Goal: Transaction & Acquisition: Obtain resource

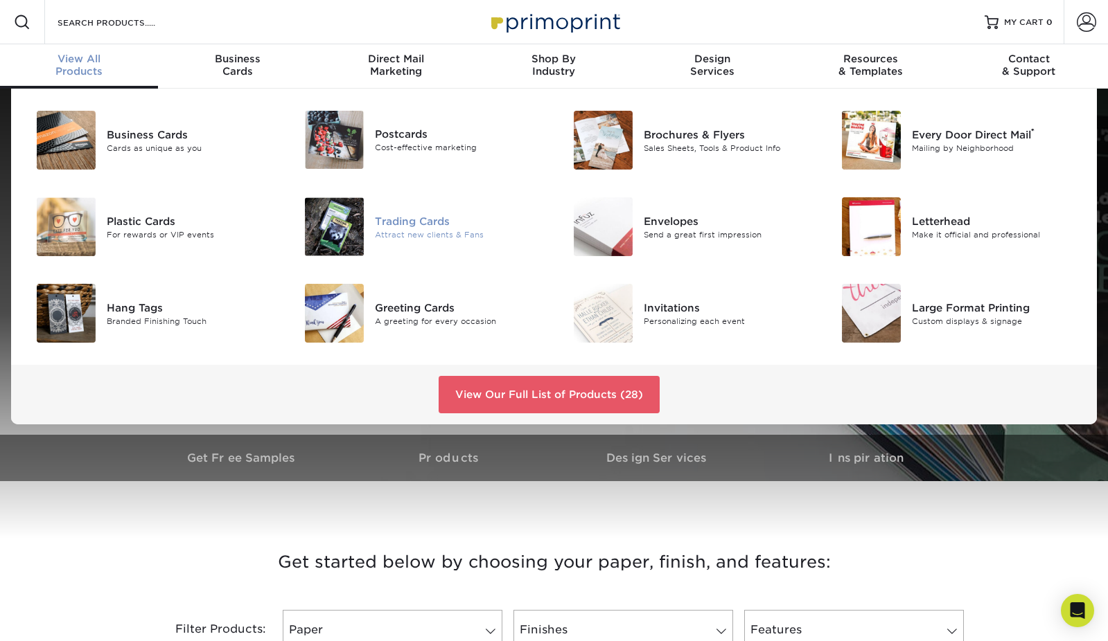
click at [408, 226] on div "Trading Cards" at bounding box center [459, 220] width 168 height 15
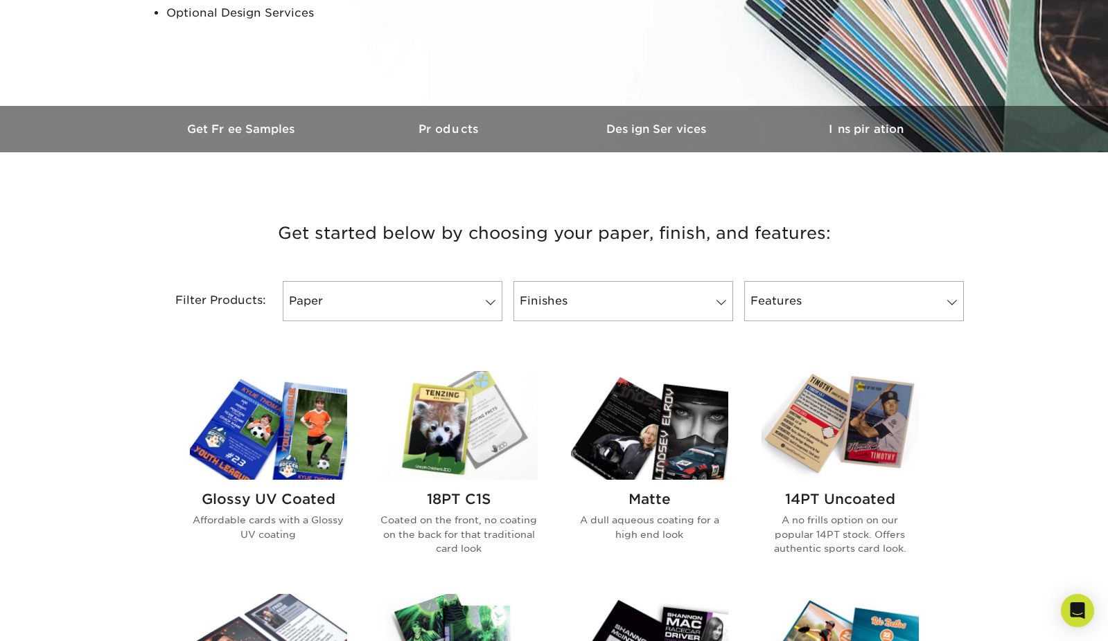
scroll to position [314, 0]
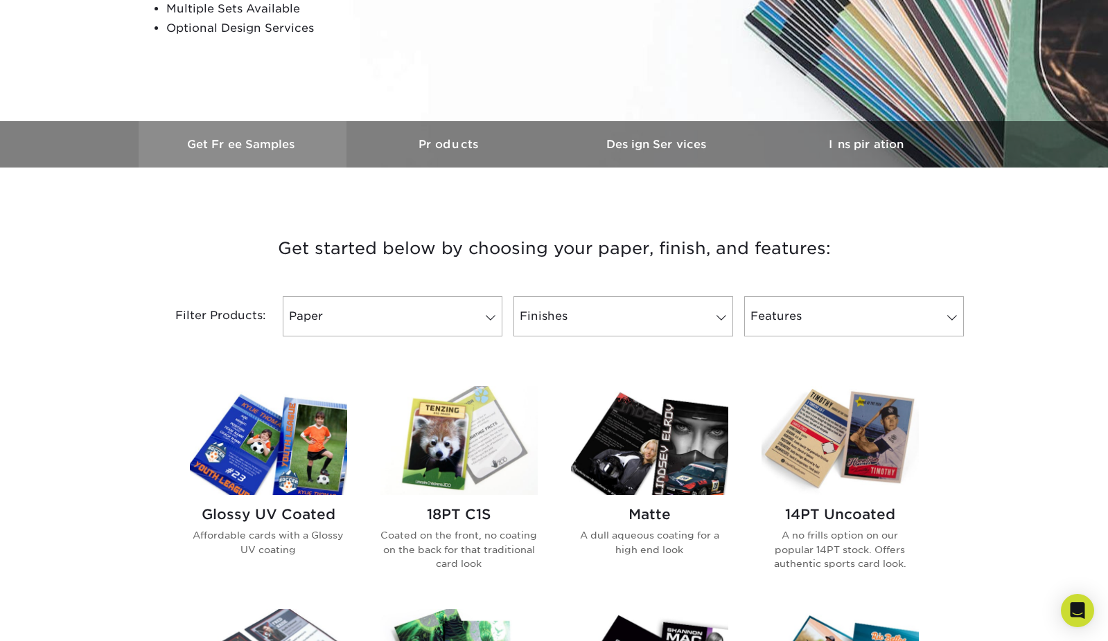
click at [253, 148] on h3 "Get Free Samples" at bounding box center [243, 144] width 208 height 13
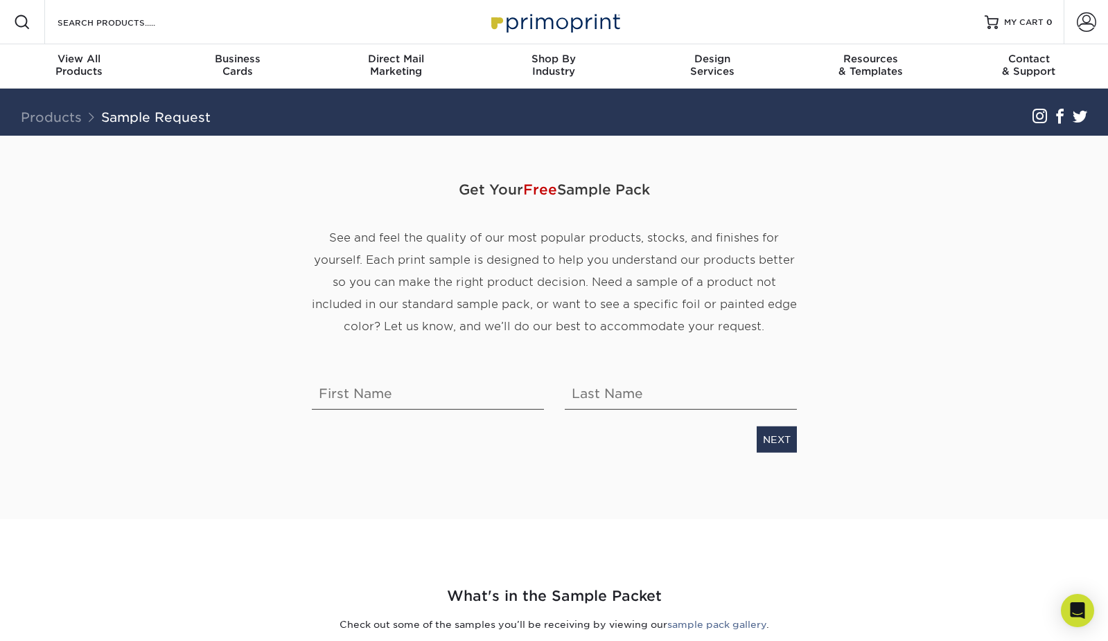
click at [406, 362] on div "Get Your Free Sample Pack See and feel the quality of our most popular products…" at bounding box center [554, 269] width 506 height 202
click at [380, 401] on input "text" at bounding box center [428, 390] width 232 height 39
type input "Morgan"
click at [644, 388] on input "text" at bounding box center [681, 390] width 232 height 39
type input "Tantalo"
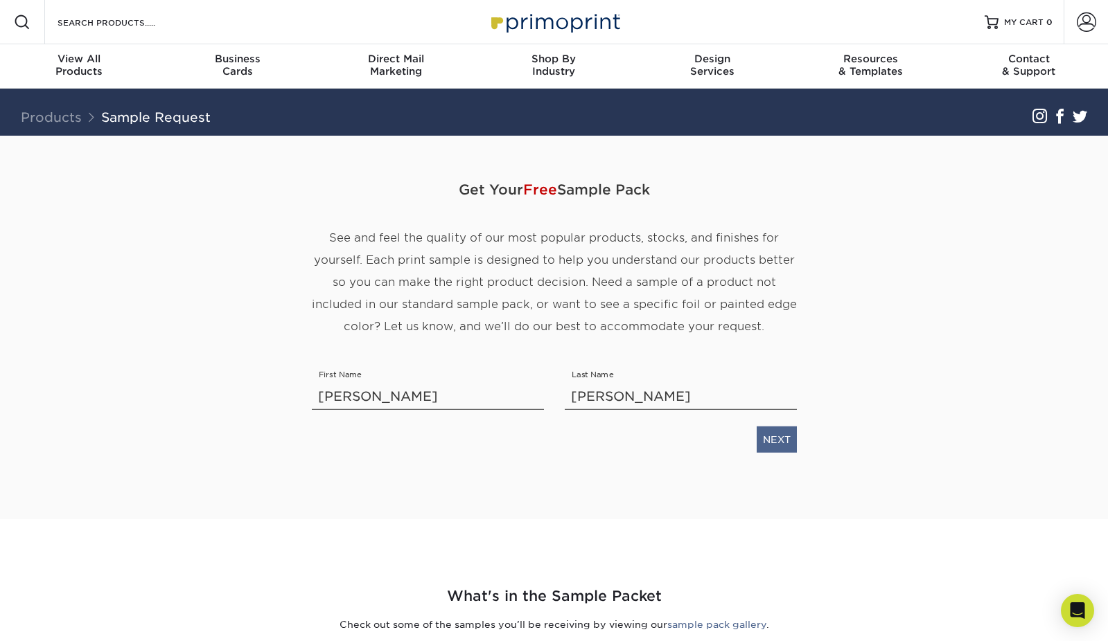
click at [788, 446] on link "NEXT" at bounding box center [776, 439] width 40 height 26
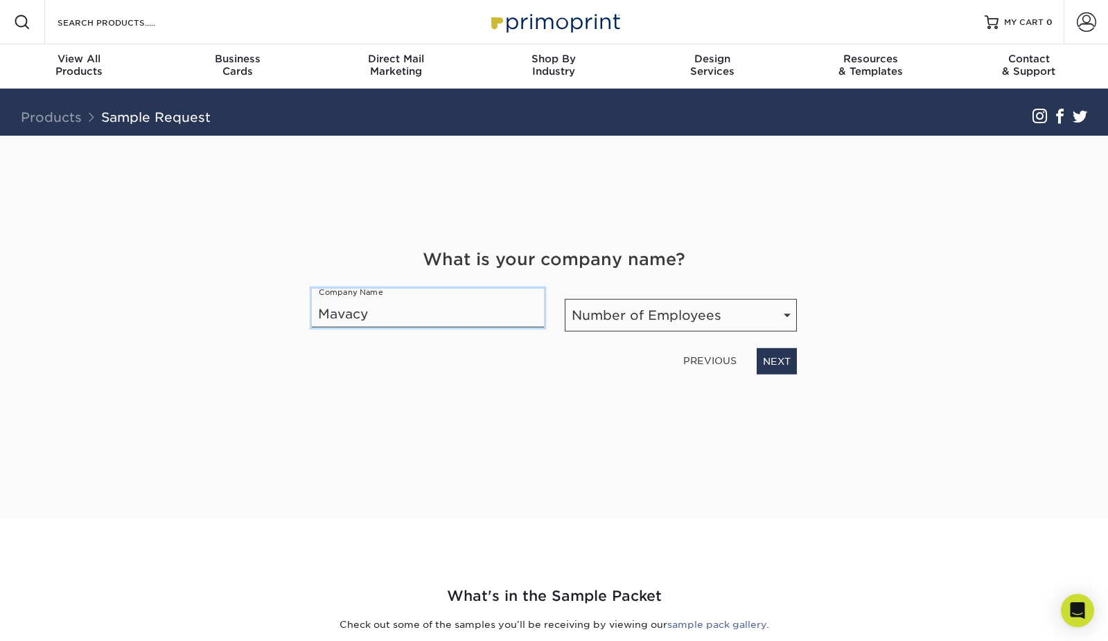
type input "Mavacy"
select select "11-50"
click at [782, 365] on link "NEXT" at bounding box center [776, 361] width 40 height 26
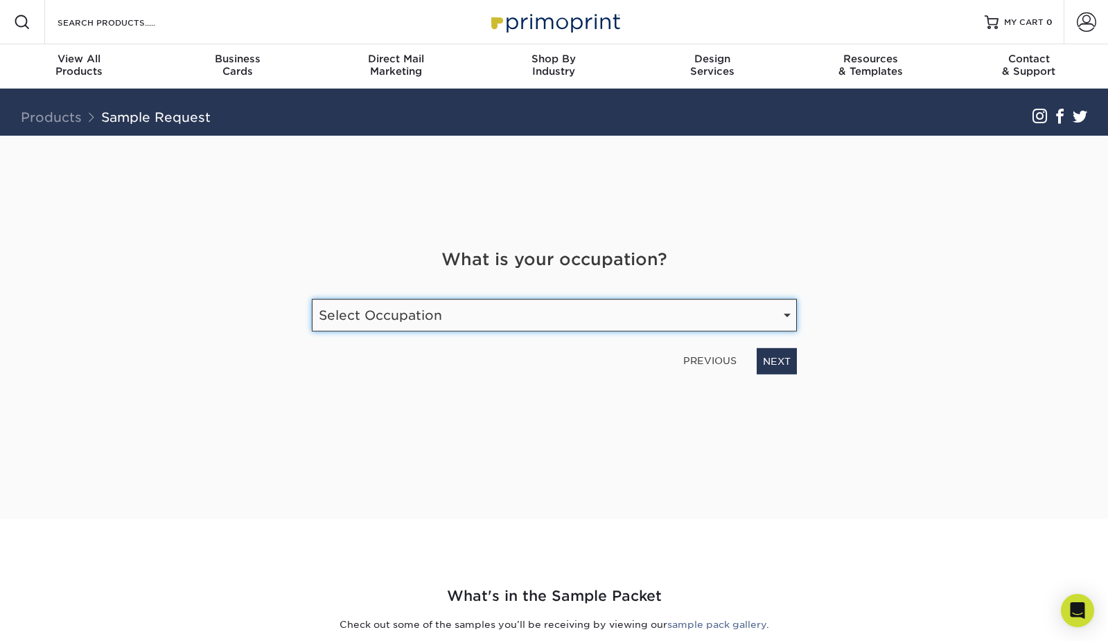
select select "Legal"
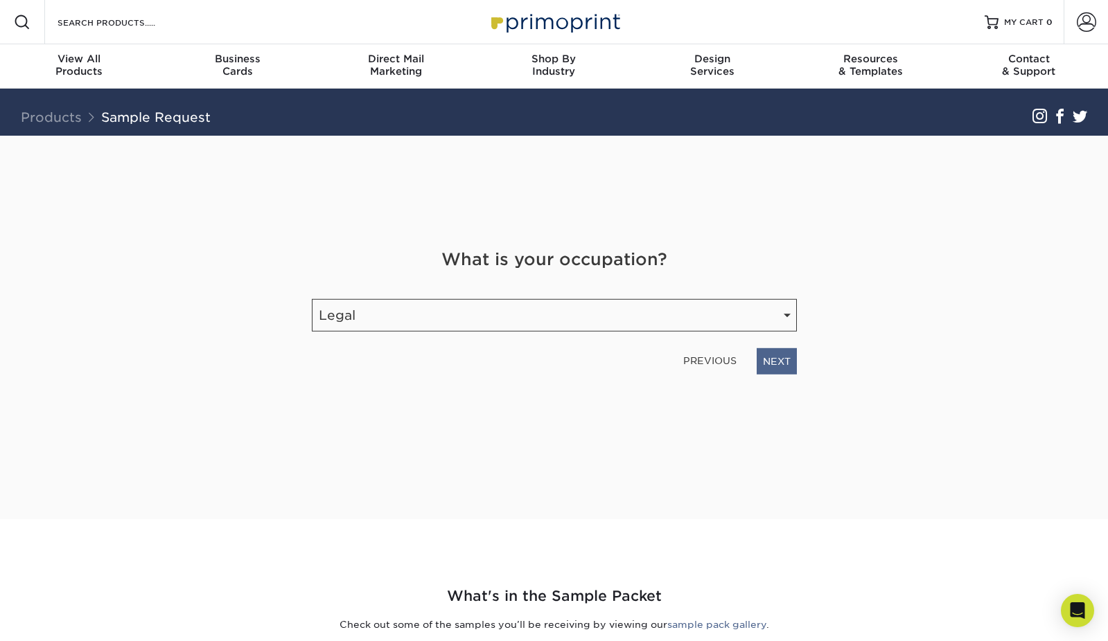
click at [779, 368] on link "NEXT" at bounding box center [776, 361] width 40 height 26
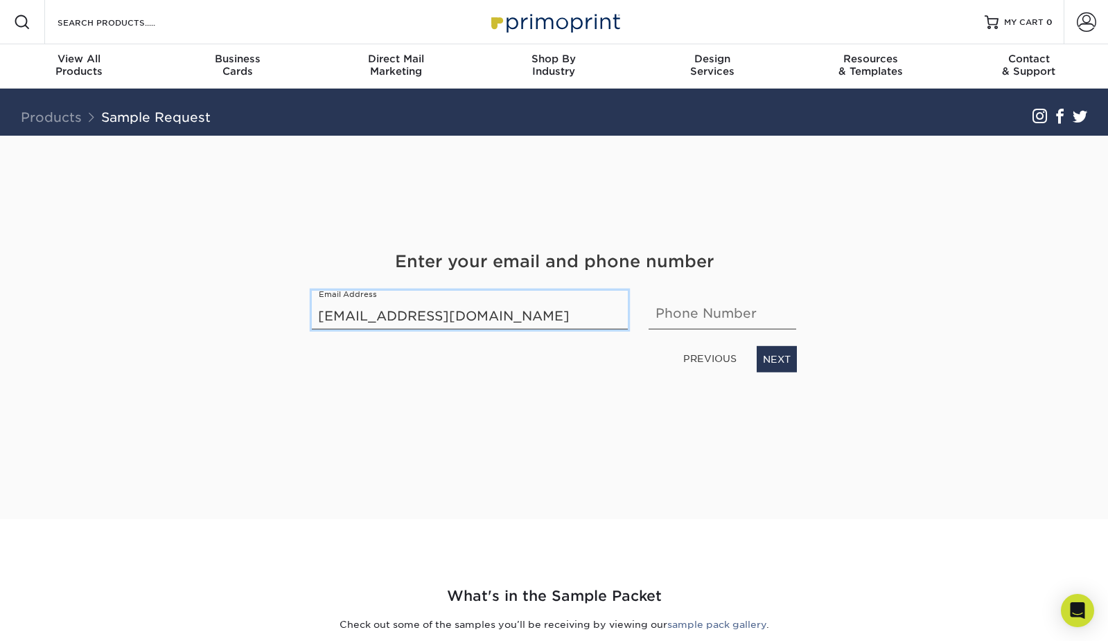
type input "[EMAIL_ADDRESS][DOMAIN_NAME]"
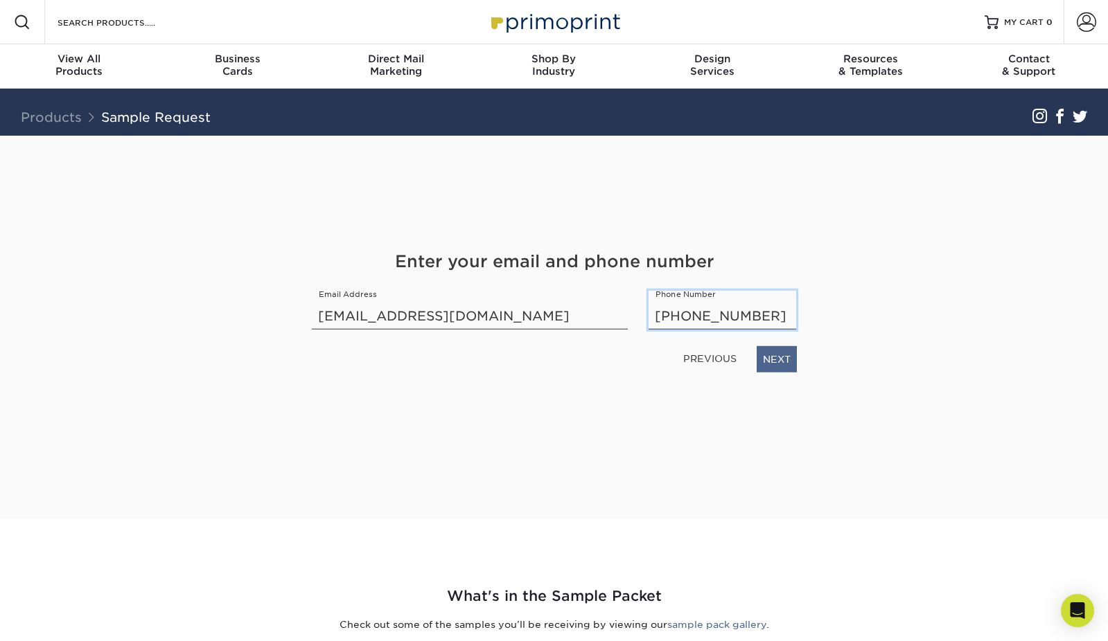
type input "[PHONE_NUMBER]"
click at [772, 371] on link "NEXT" at bounding box center [776, 359] width 40 height 26
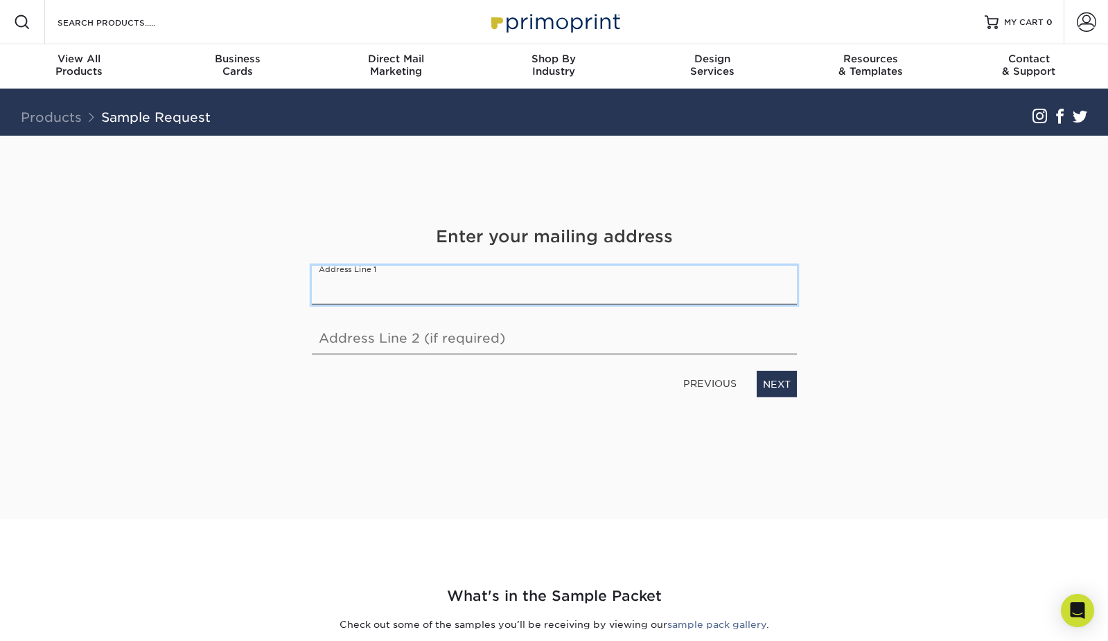
paste input "[STREET_ADDRESS][PERSON_NAME]"
click at [779, 379] on link "NEXT" at bounding box center [776, 384] width 40 height 26
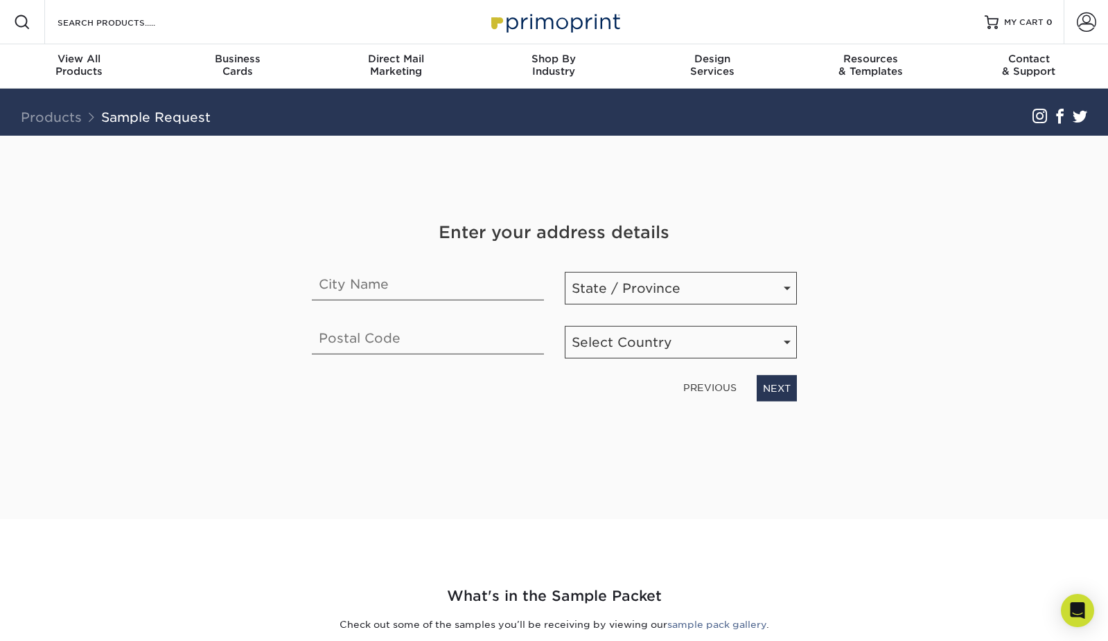
click at [718, 391] on link "PREVIOUS" at bounding box center [709, 388] width 64 height 22
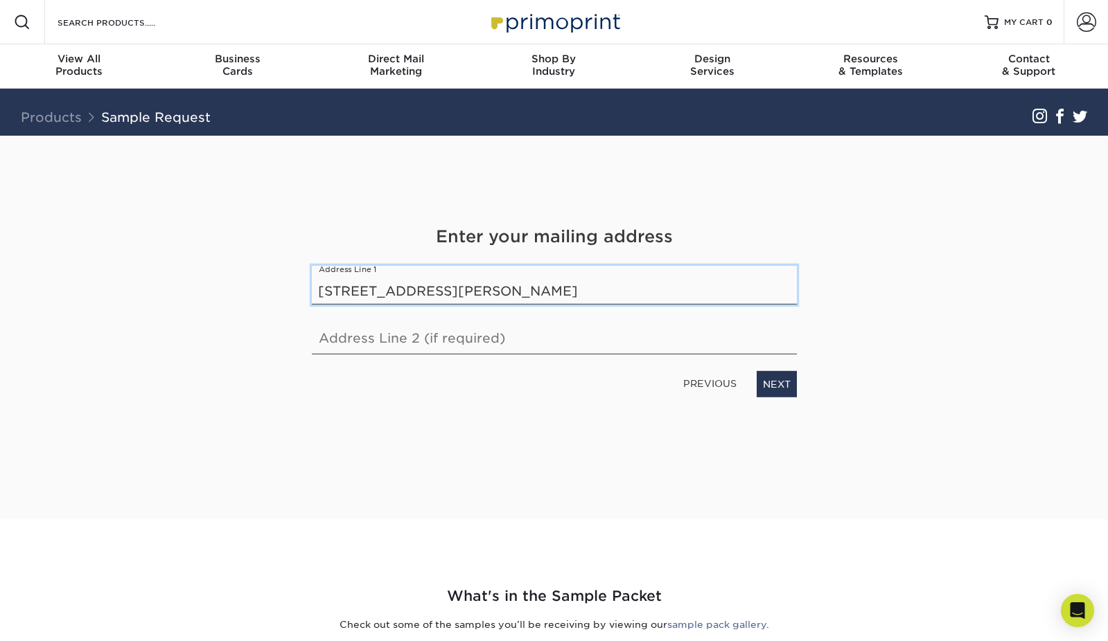
drag, startPoint x: 679, startPoint y: 287, endPoint x: 468, endPoint y: 286, distance: 210.6
click at [468, 286] on input "[STREET_ADDRESS][PERSON_NAME]" at bounding box center [554, 284] width 485 height 39
type input "[STREET_ADDRESS][PERSON_NAME]"
paste input ", Suite 230 Plymouth, MI 48170"
drag, startPoint x: 533, startPoint y: 335, endPoint x: 395, endPoint y: 338, distance: 138.6
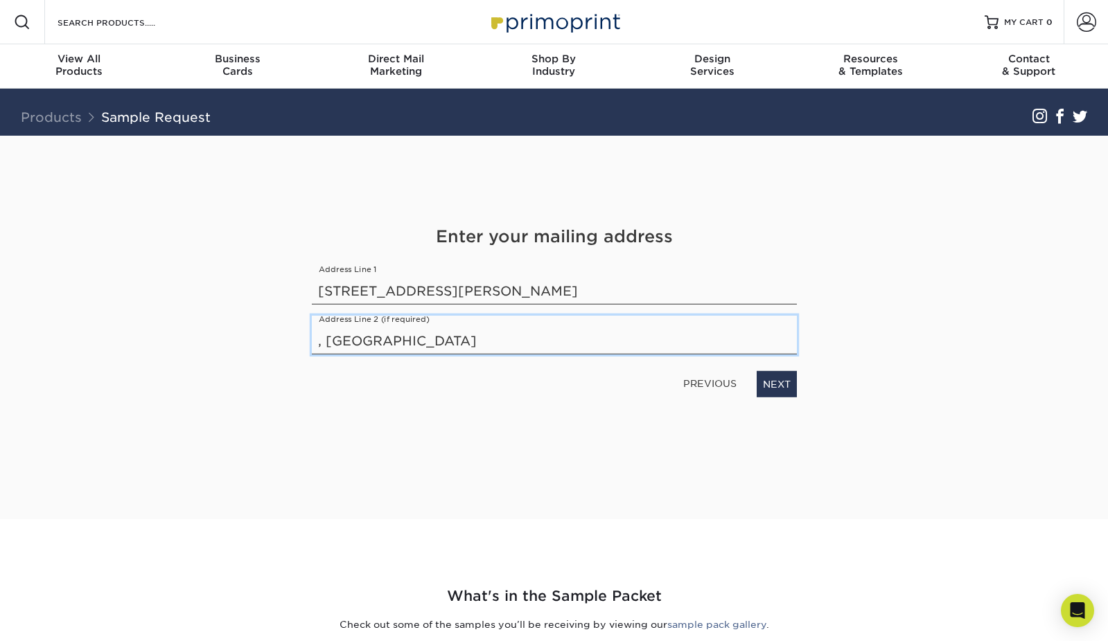
click at [395, 338] on input ", Suite 230 Plymouth, MI 48170" at bounding box center [554, 334] width 485 height 39
click at [328, 337] on input ", Suite 230" at bounding box center [554, 334] width 485 height 39
type input "Suite 230"
click at [772, 383] on link "NEXT" at bounding box center [776, 384] width 40 height 26
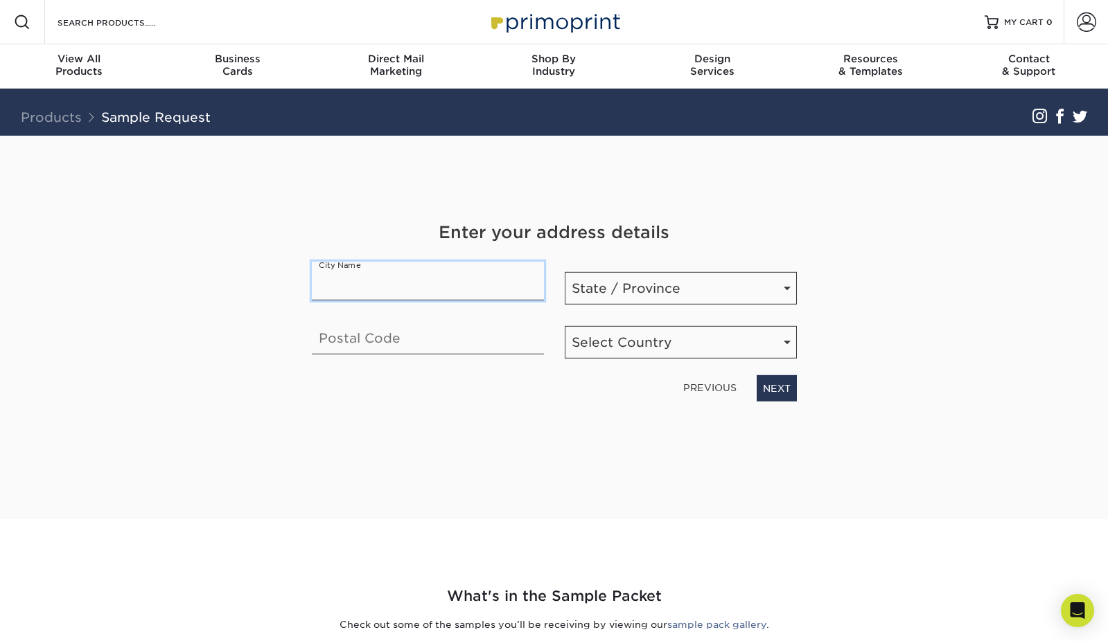
click at [454, 283] on input "text" at bounding box center [428, 280] width 232 height 39
paste input "Plymouth, MI 48170"
drag, startPoint x: 460, startPoint y: 290, endPoint x: 387, endPoint y: 290, distance: 72.7
click at [387, 290] on input "Plymouth, MI 48170" at bounding box center [428, 280] width 232 height 39
type input "Plymouth"
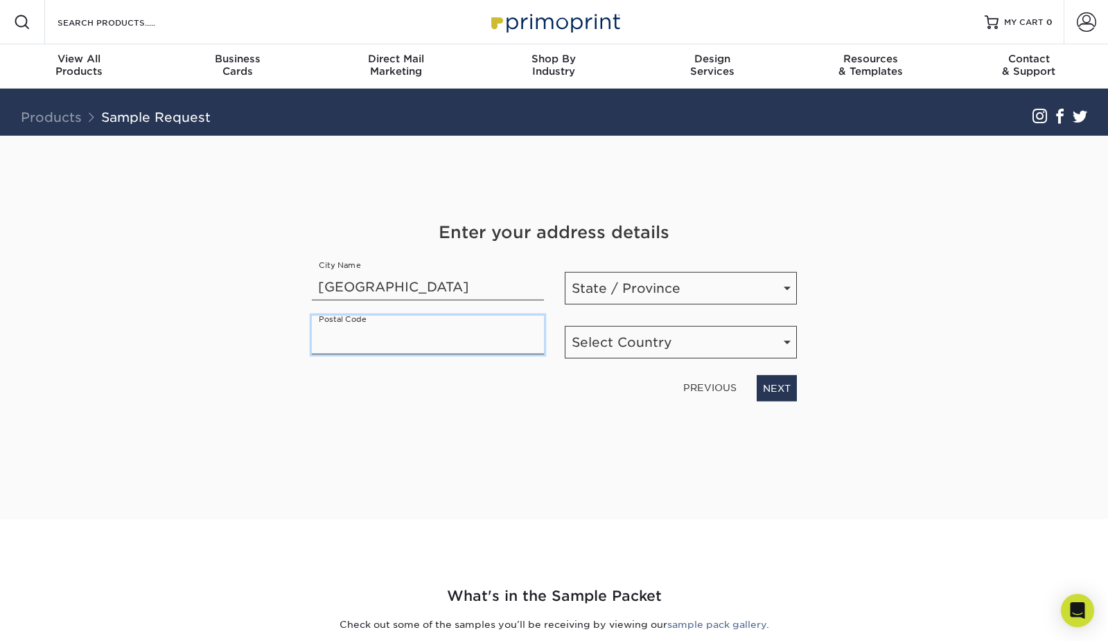
paste input "MI 48170"
click at [335, 339] on input "MI 48170" at bounding box center [428, 334] width 232 height 39
type input "48170"
select select "MI"
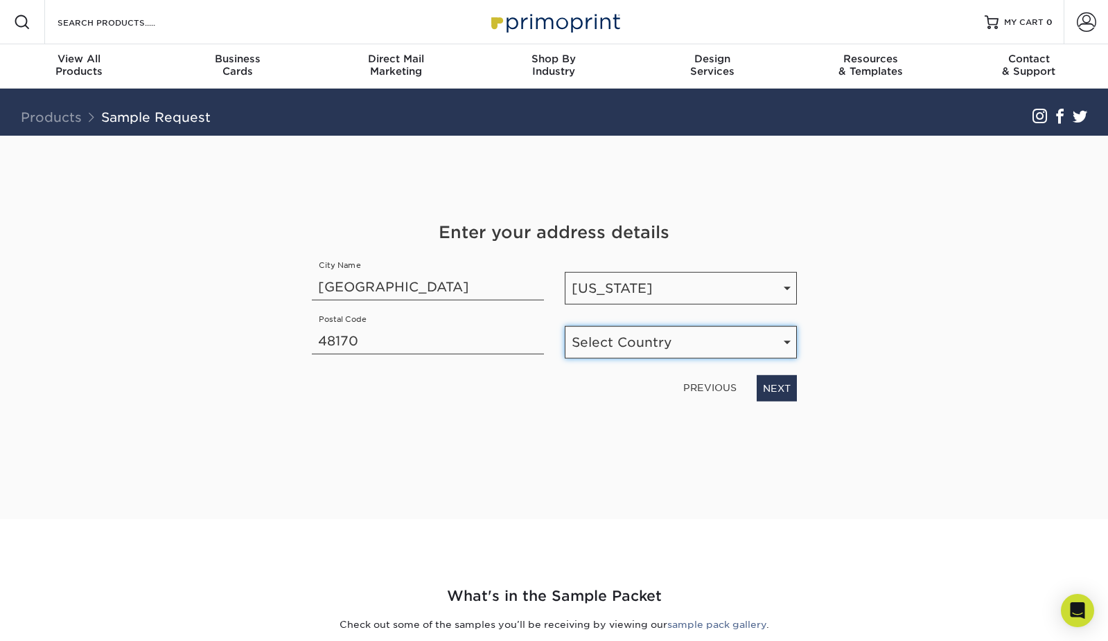
select select "US"
click at [770, 391] on link "NEXT" at bounding box center [776, 388] width 40 height 26
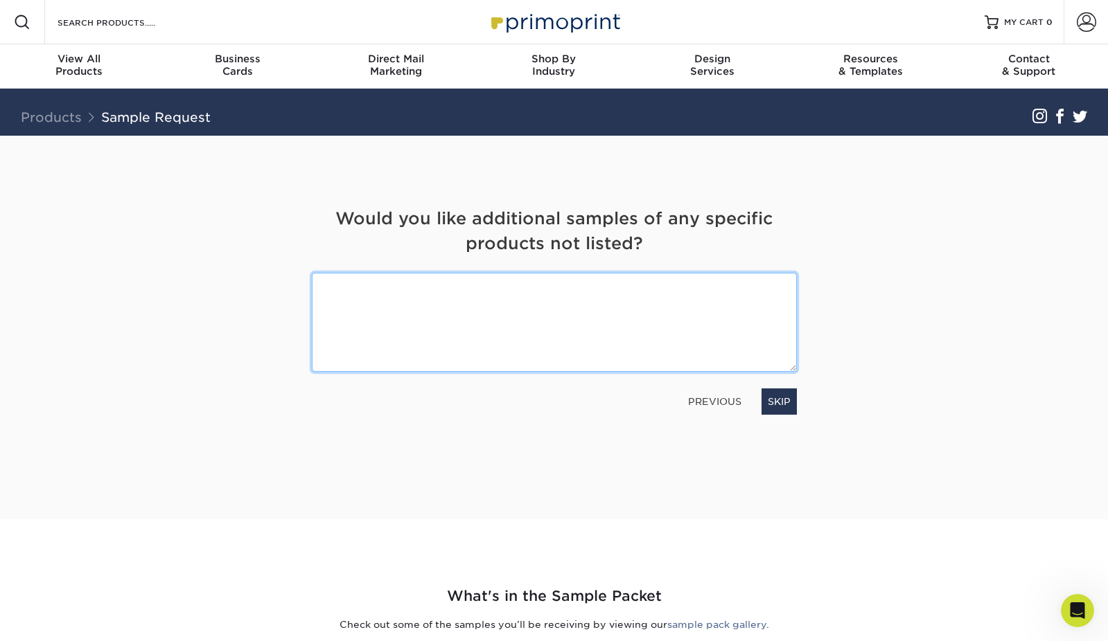
paste textarea "https://www.primoprint.com/uncoated-14pt-trading-cards"
type textarea "https://www.primoprint.com/uncoated-14pt-trading-cards"
drag, startPoint x: 634, startPoint y: 283, endPoint x: 308, endPoint y: 281, distance: 326.9
click at [308, 281] on div "https://www.primoprint.com/uncoated-14pt-trading-cards" at bounding box center [554, 322] width 506 height 99
paste textarea "https://www.primoprint.com/uncoated-14pt-trading-cards"
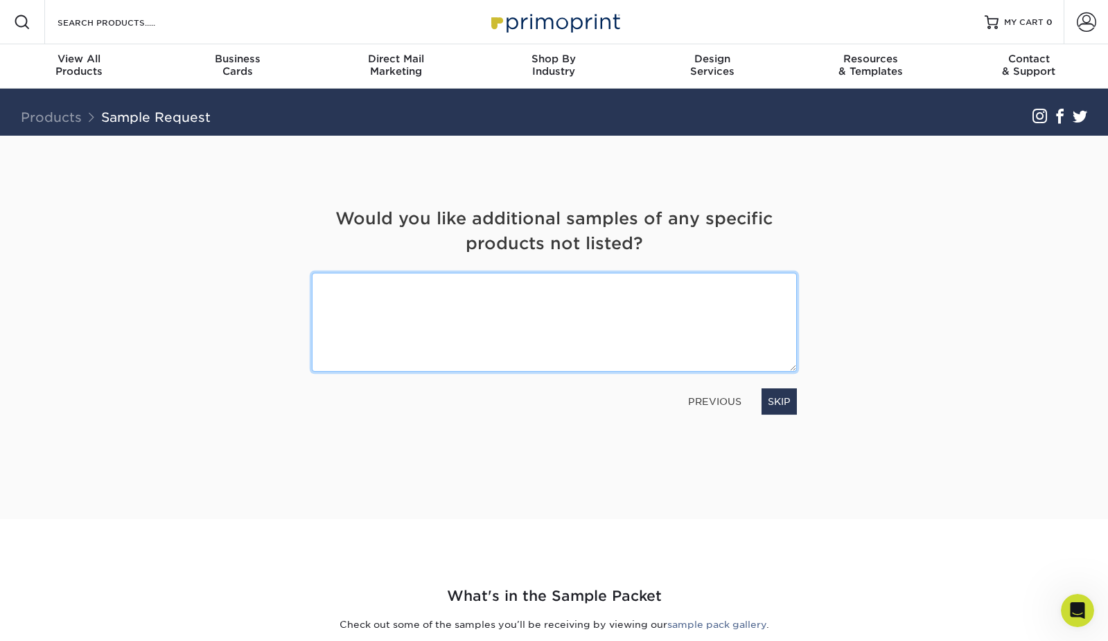
type textarea "https://www.primoprint.com/uncoated-14pt-trading-cards"
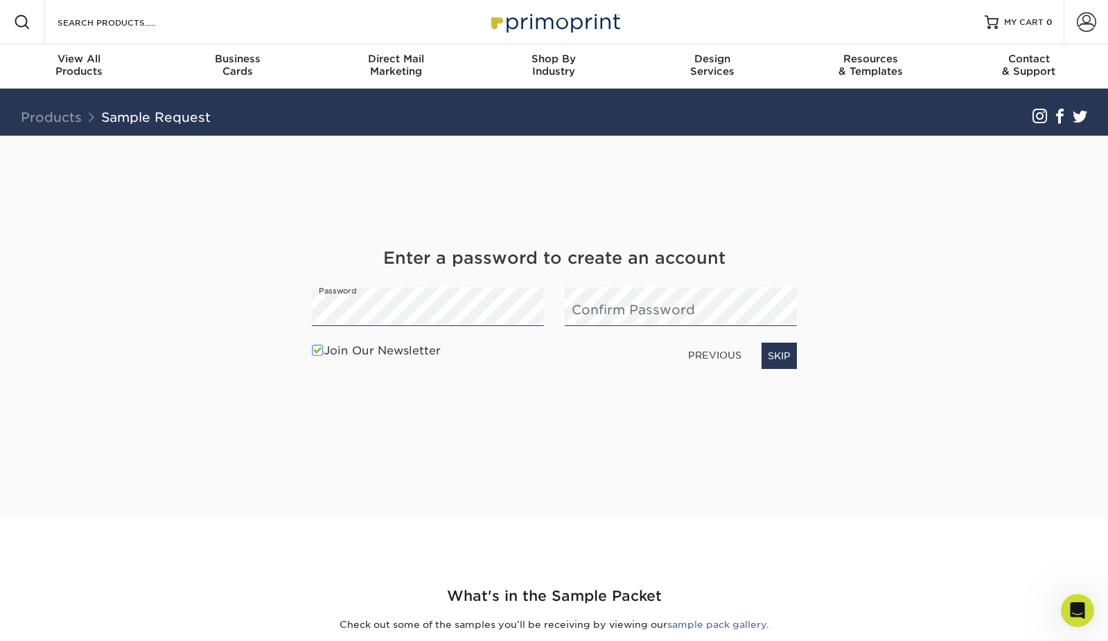
click at [492, 371] on div "Join Our Newsletter PREVIOUS SKIP" at bounding box center [554, 356] width 506 height 39
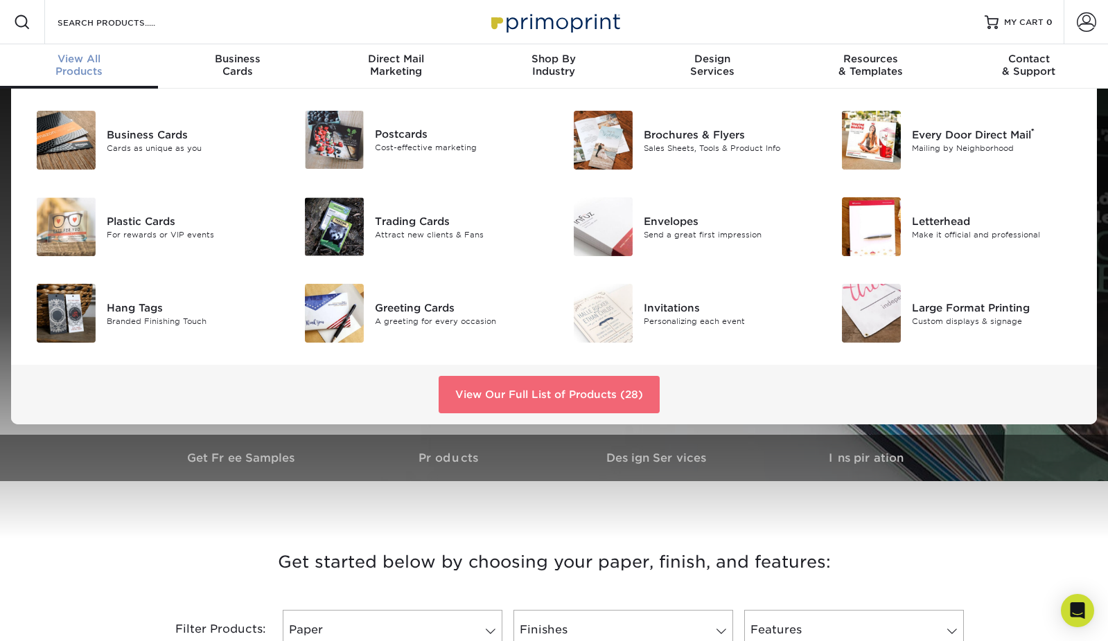
click at [587, 384] on link "View Our Full List of Products (28)" at bounding box center [548, 394] width 221 height 37
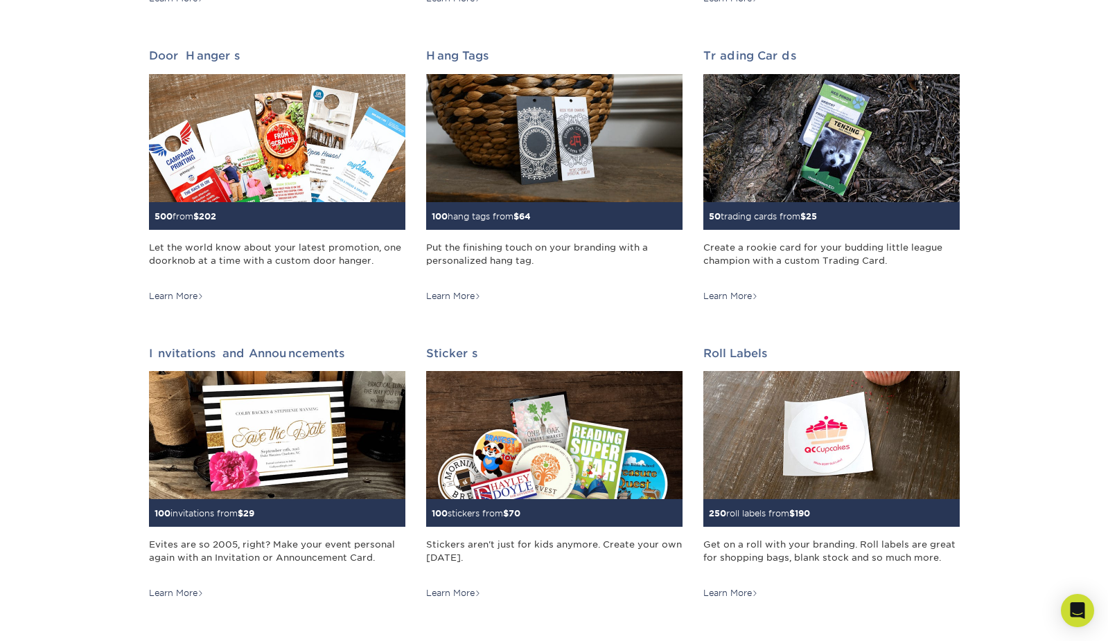
scroll to position [1115, 0]
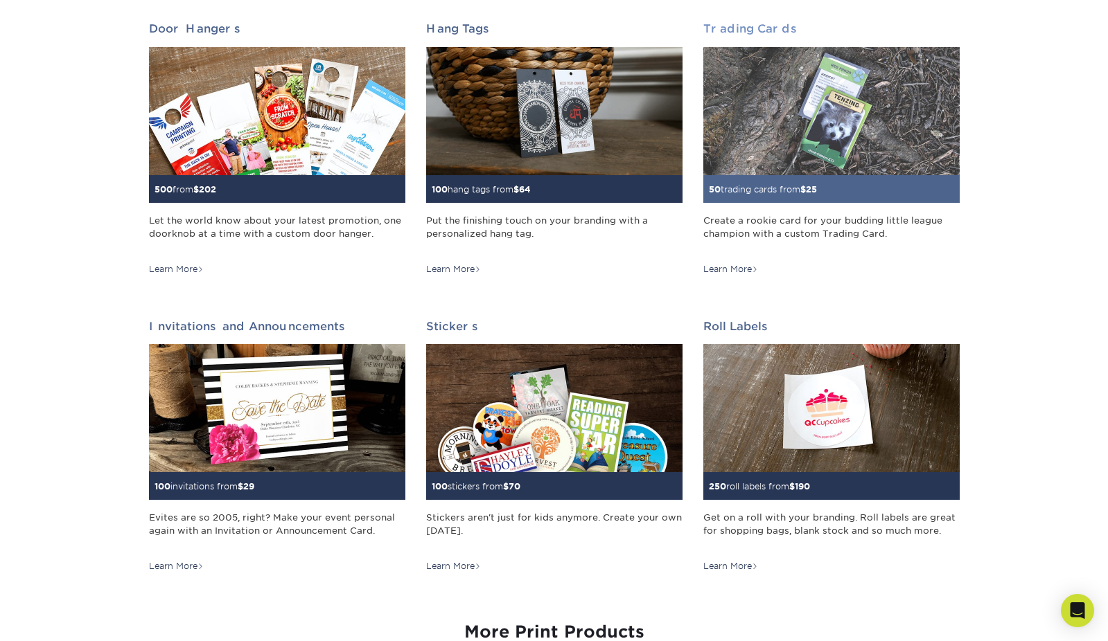
click at [769, 214] on div "Create a rookie card for your budding little league champion with a custom Trad…" at bounding box center [831, 233] width 256 height 39
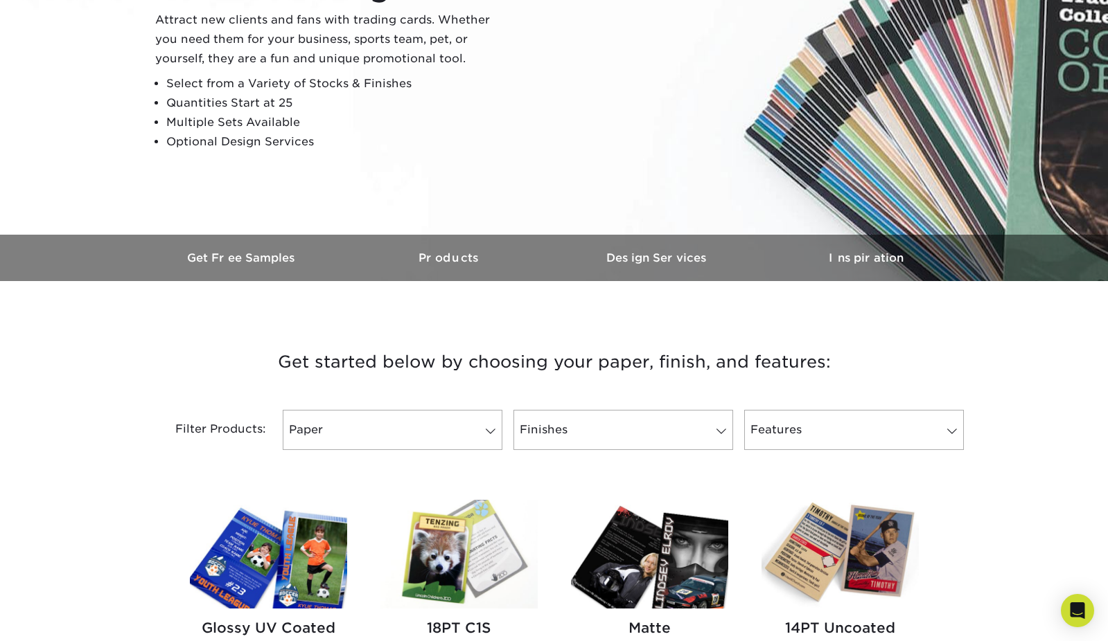
scroll to position [327, 0]
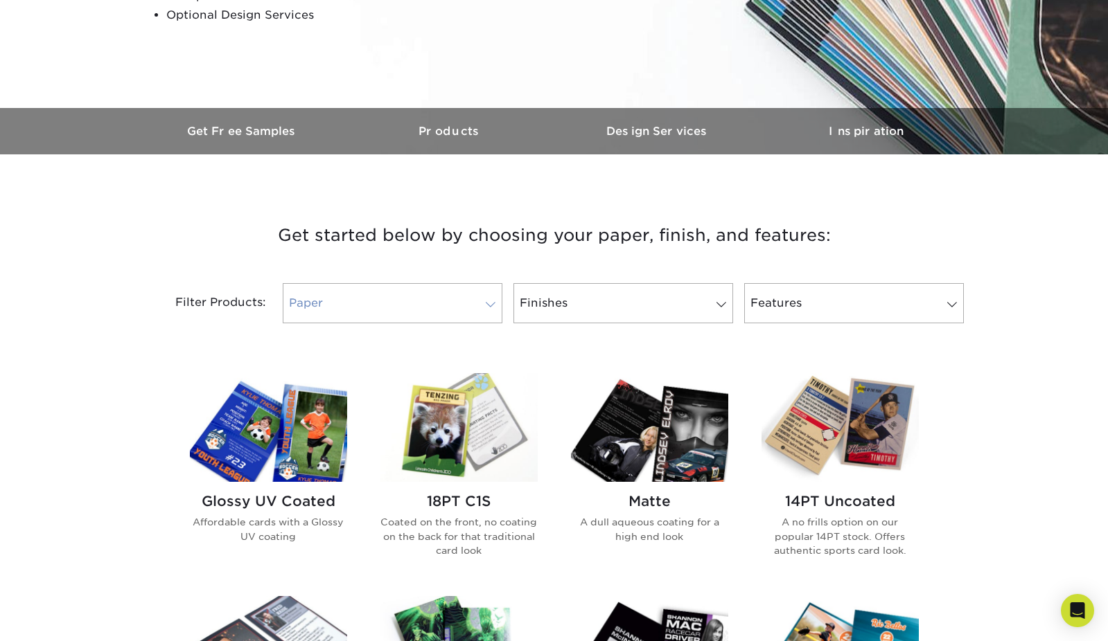
click at [469, 299] on link "Paper" at bounding box center [393, 303] width 220 height 40
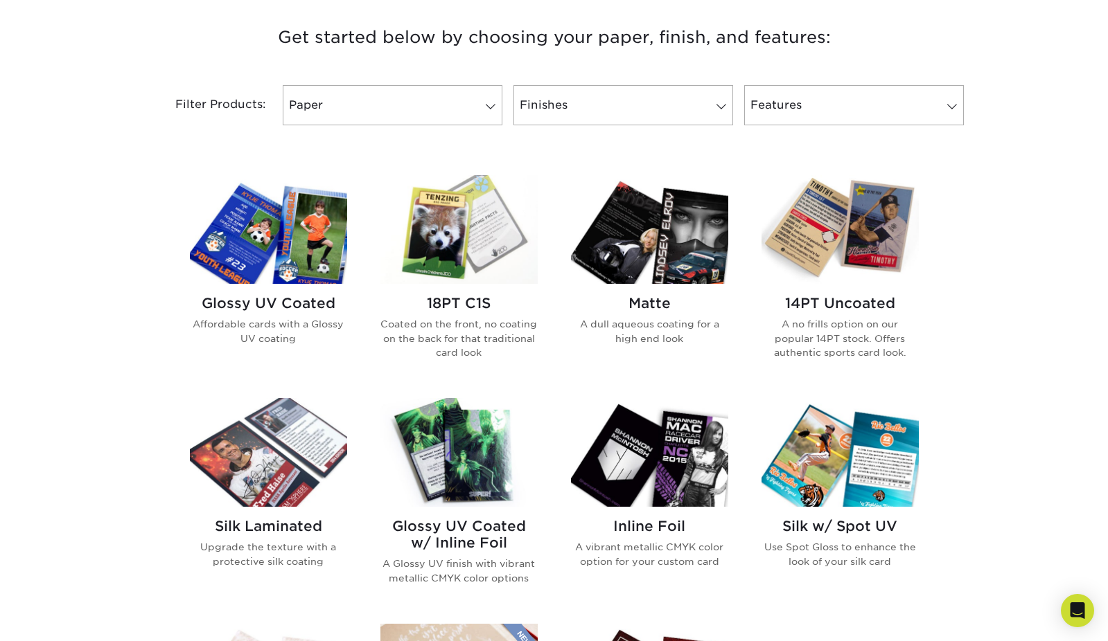
scroll to position [519, 0]
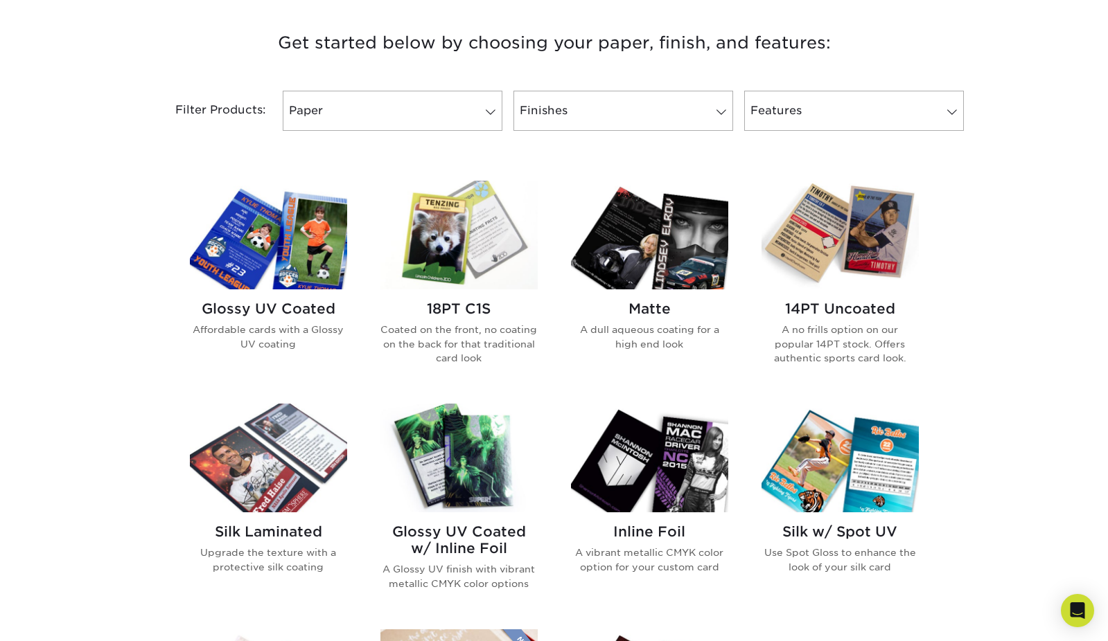
click at [855, 323] on p "A no frills option on our popular 14PT stock. Offers authentic sports card look." at bounding box center [839, 344] width 157 height 42
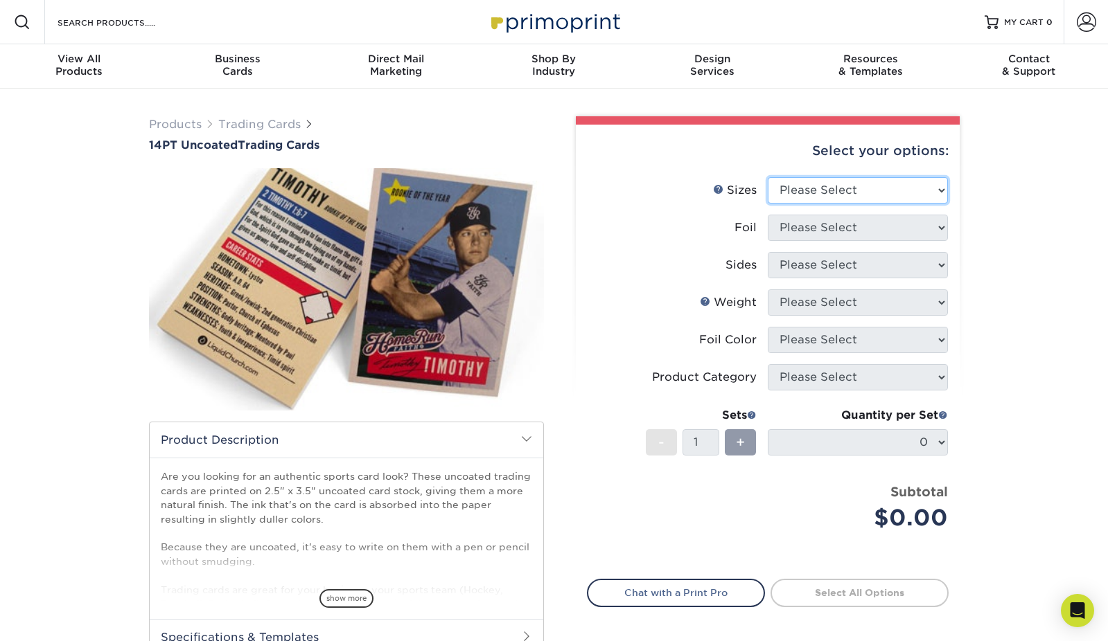
select select "2.50x3.50"
select select "0"
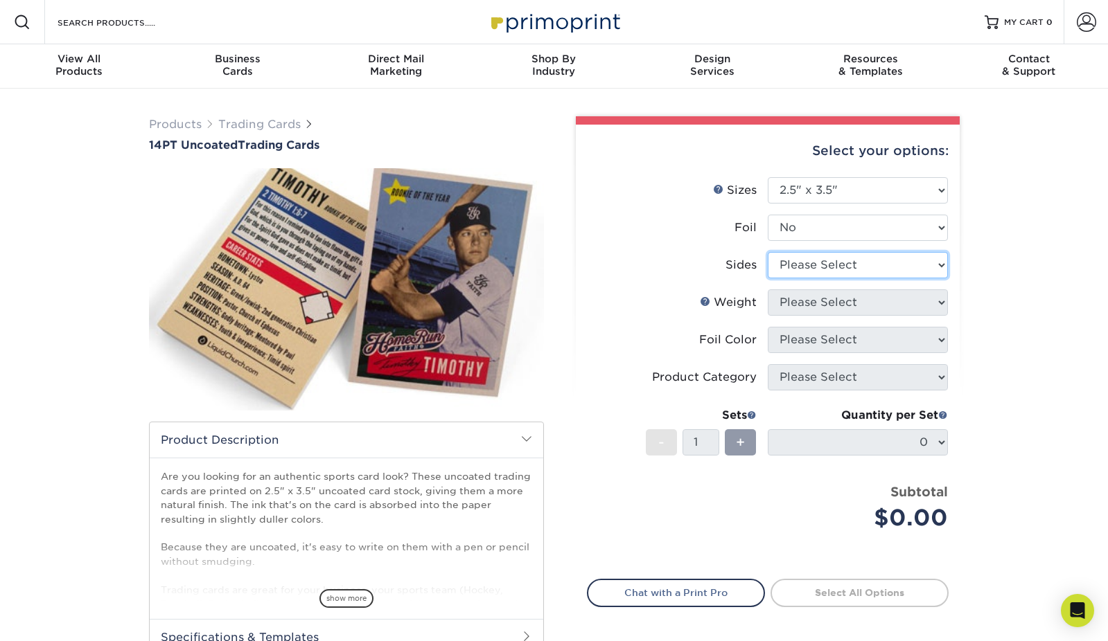
select select "13abbda7-1d64-4f25-8bb2-c179b224825d"
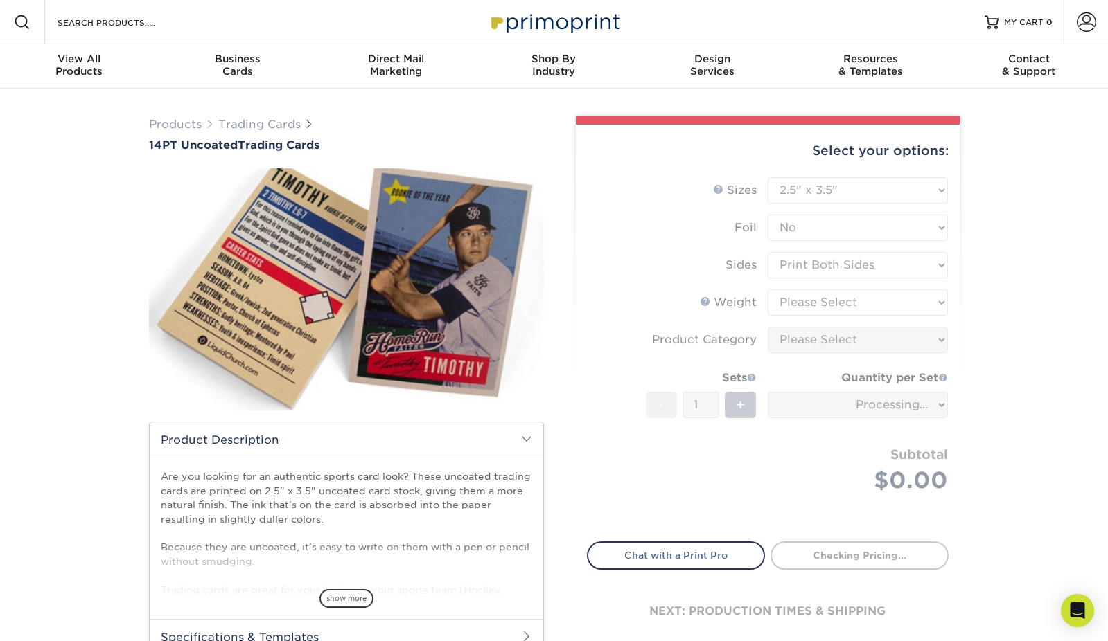
click at [846, 295] on form "Sizes Help Sizes Please Select 2.5" x 3.5" Foil Please Select Yes No -" at bounding box center [768, 351] width 362 height 348
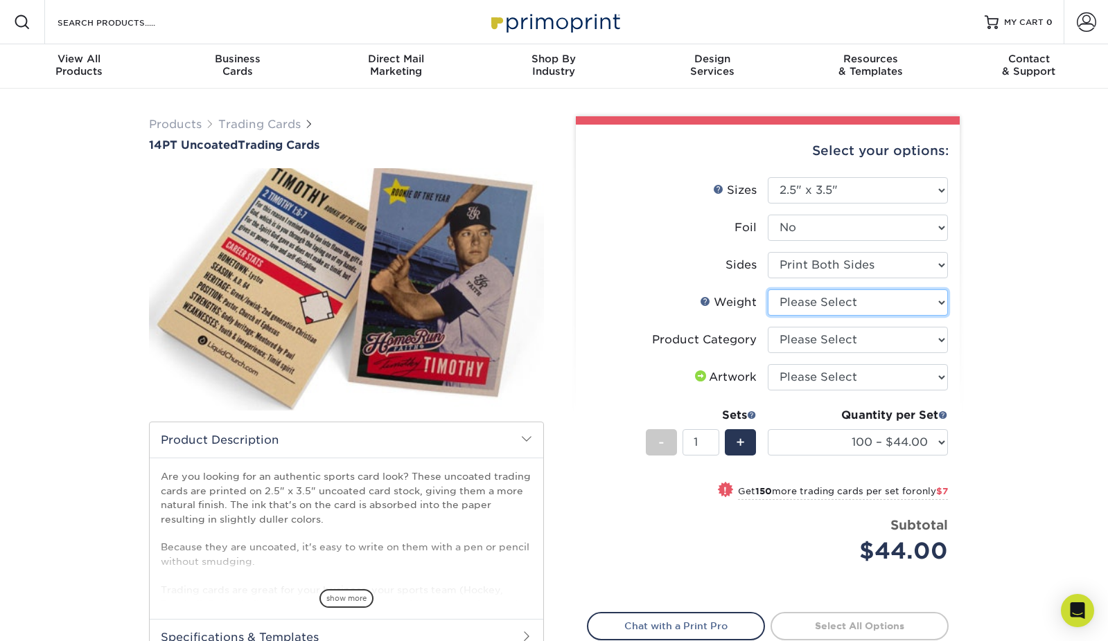
select select "14PT Uncoated"
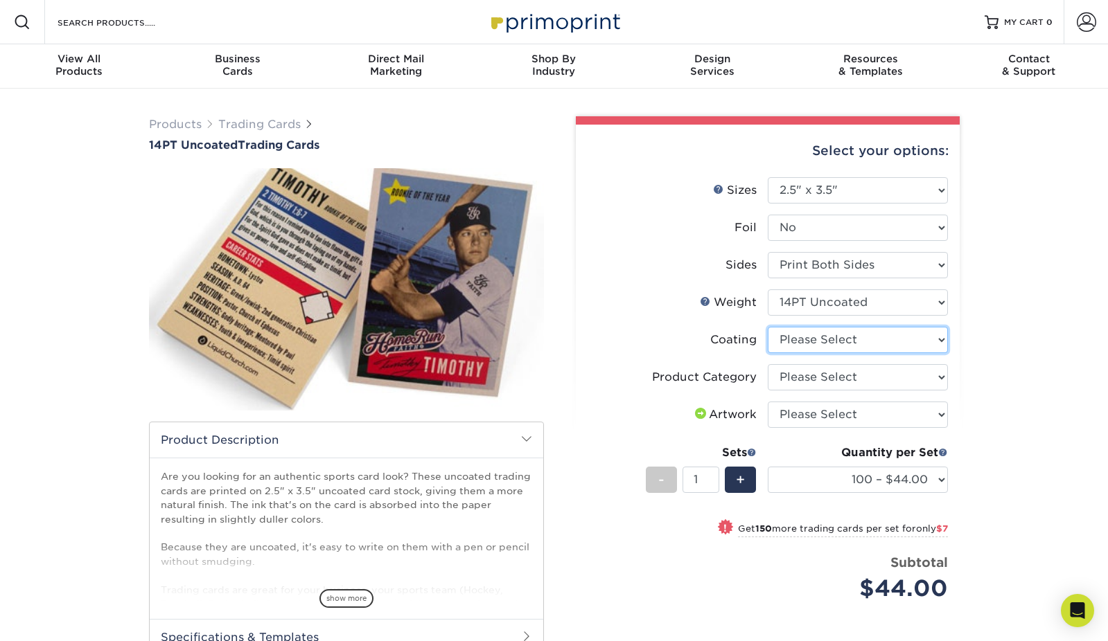
select select "3e7618de-abca-4bda-9f97-8b9129e913d8"
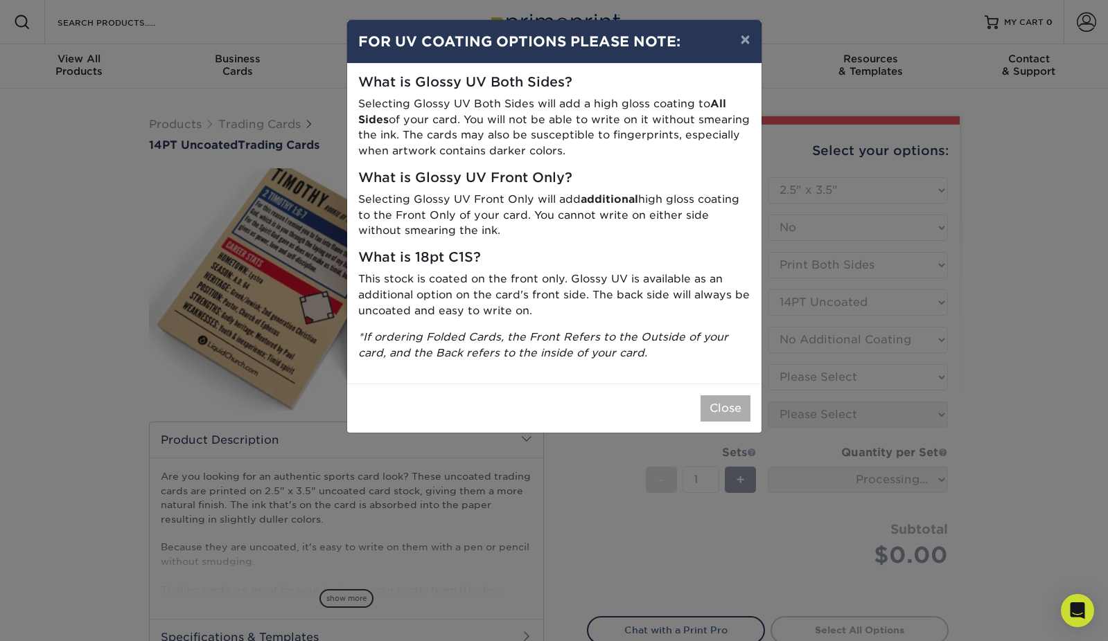
click at [728, 398] on button "Close" at bounding box center [725, 409] width 50 height 26
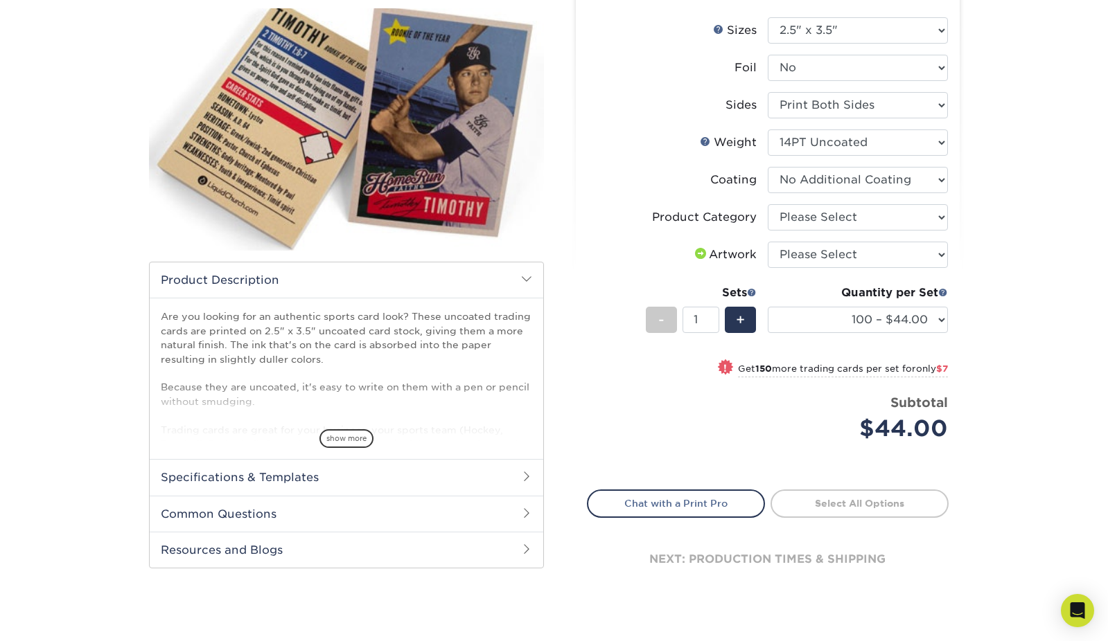
scroll to position [170, 0]
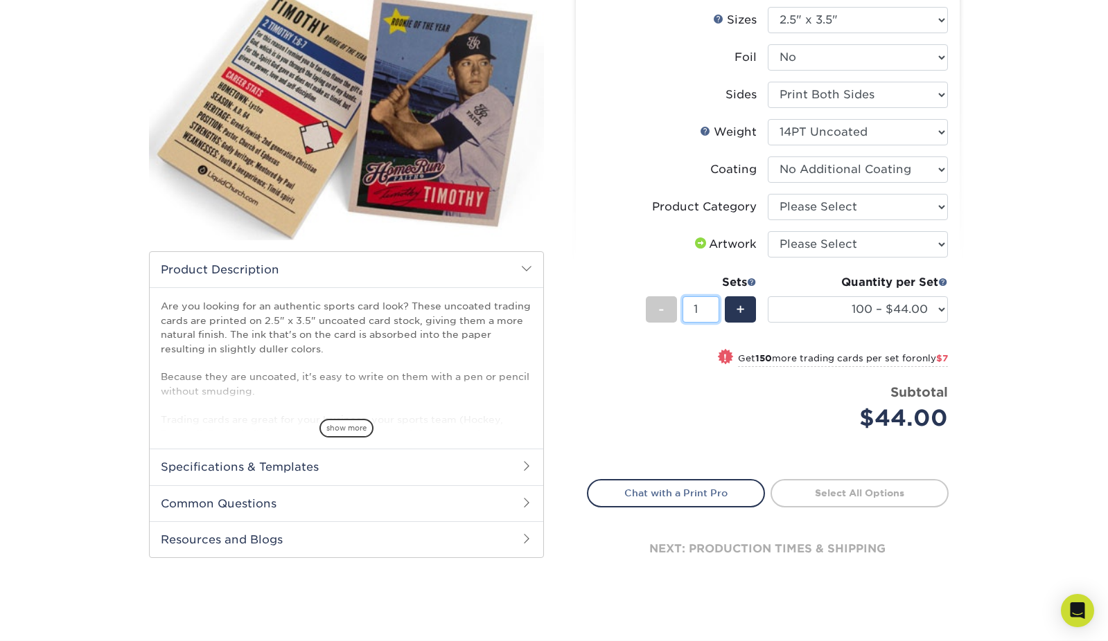
click at [711, 309] on input "1" at bounding box center [700, 309] width 37 height 26
type input "2"
click at [711, 308] on input "2" at bounding box center [700, 309] width 37 height 26
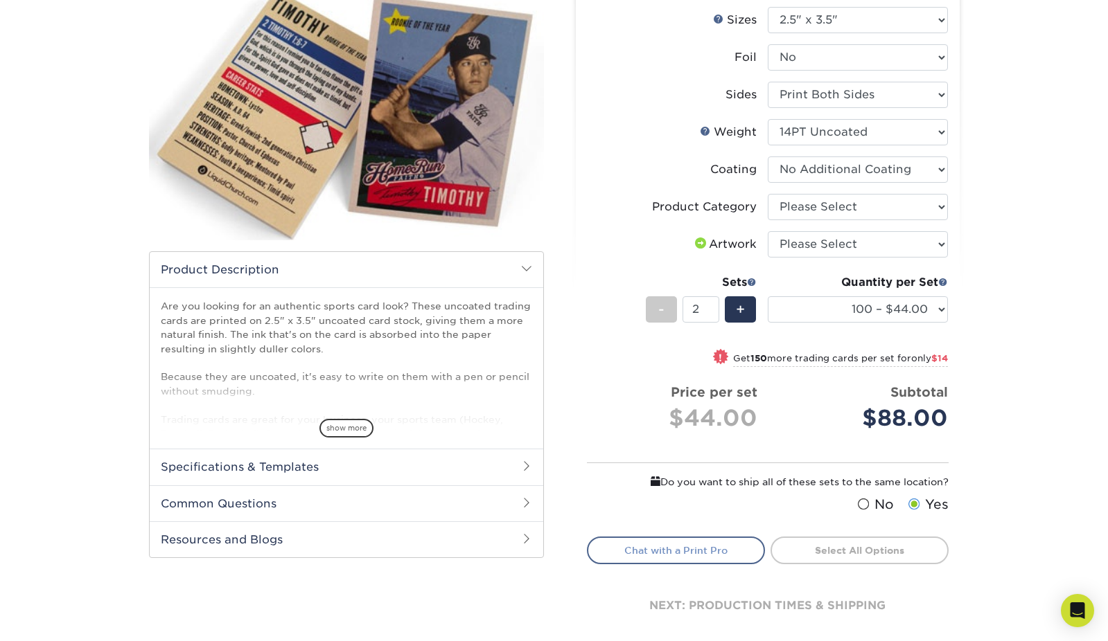
click at [696, 544] on link "Chat with a Print Pro" at bounding box center [676, 551] width 178 height 28
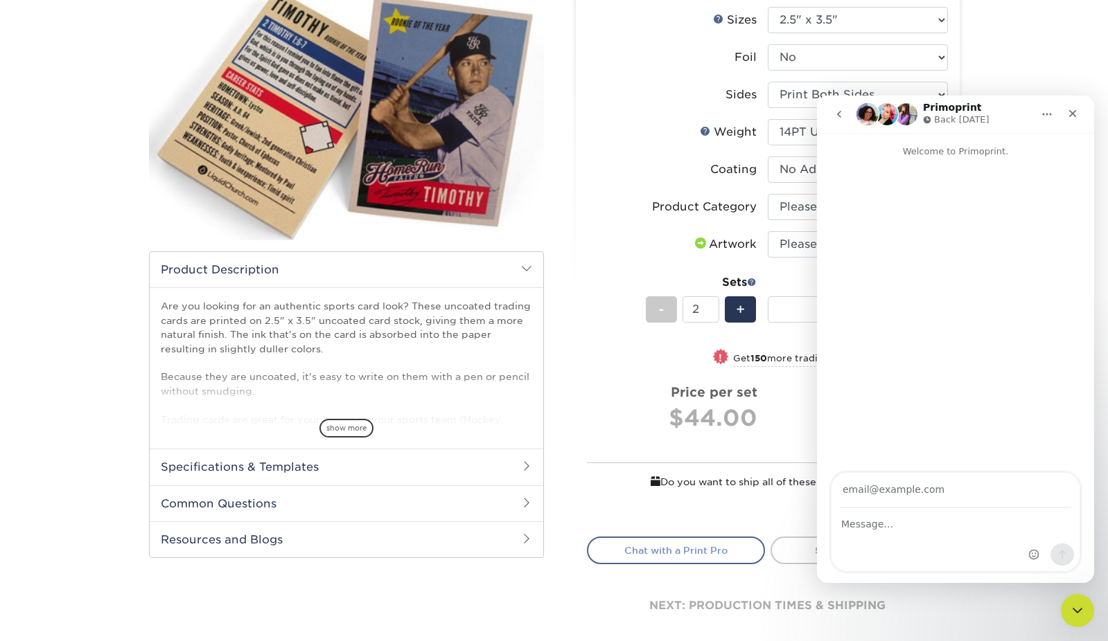
scroll to position [0, 0]
type input "mtantalo@mavacy.com"
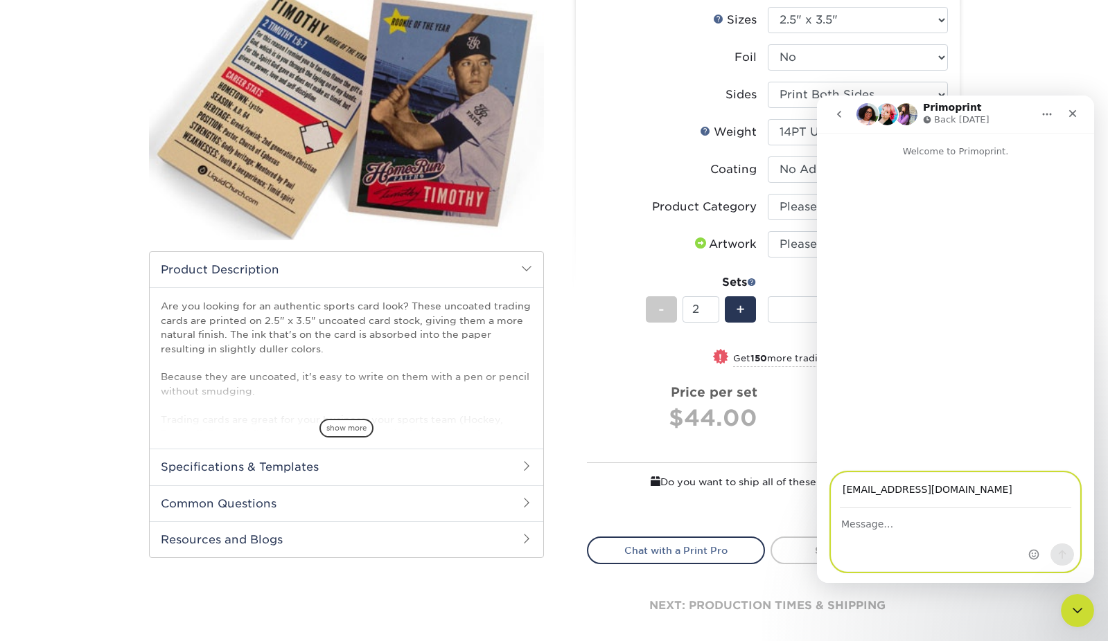
click at [899, 523] on textarea "Message…" at bounding box center [955, 521] width 248 height 24
type textarea "Hello! I would like to make these"
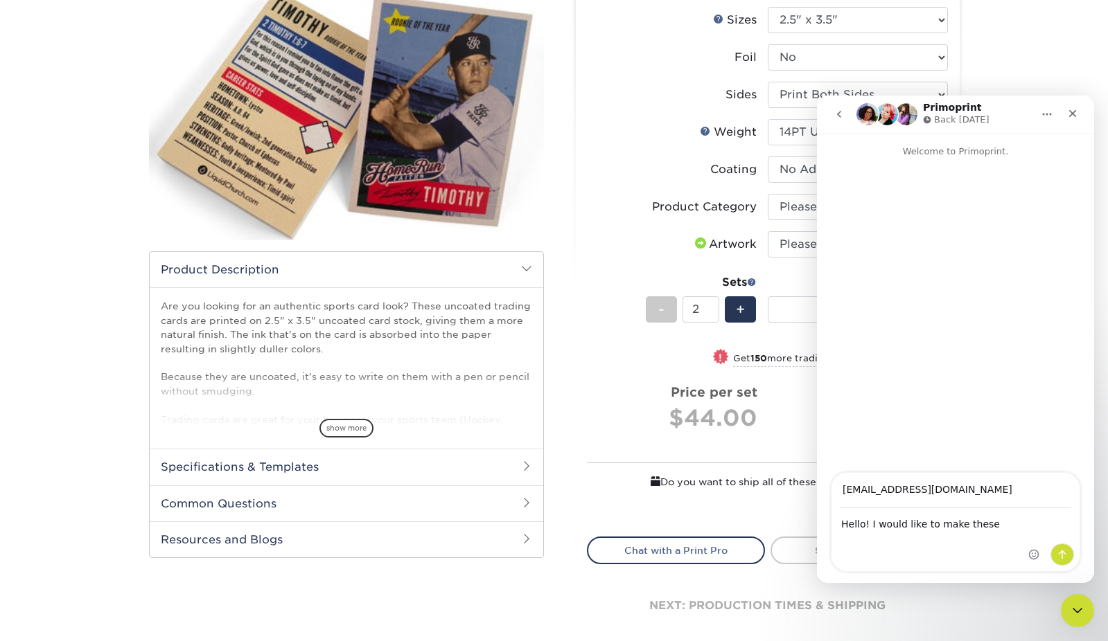
click at [803, 348] on li "Sets - 2 + Quantity per Set 100 – $44.00 250 – $51.00 500 – $54.00 1000 – $78.0…" at bounding box center [767, 309] width 360 height 81
click at [1076, 114] on icon "Close" at bounding box center [1072, 113] width 11 height 11
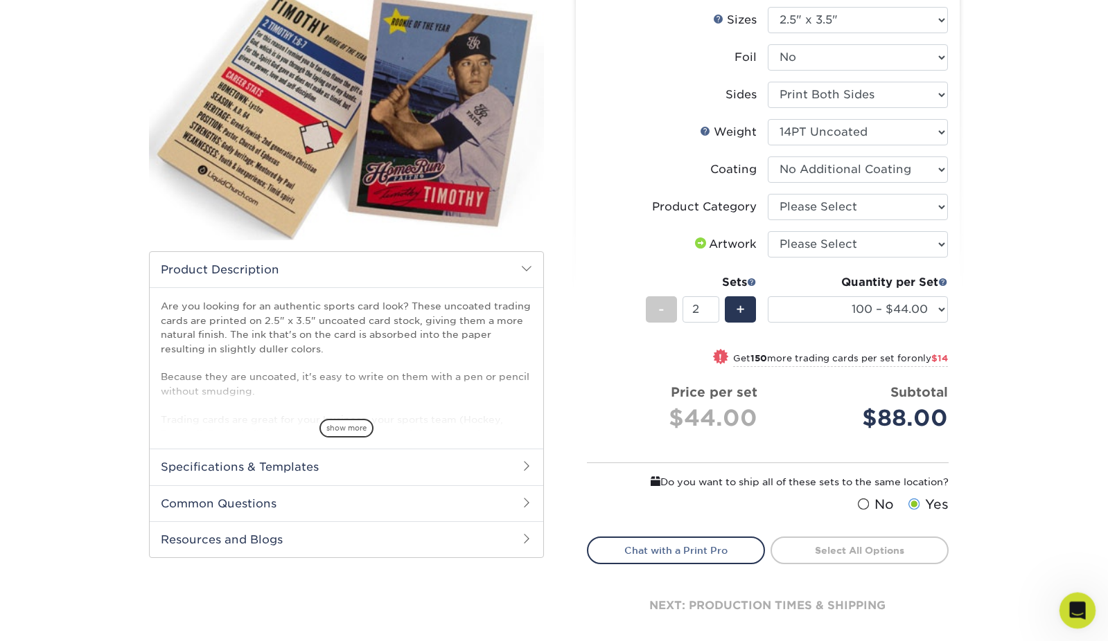
click at [1078, 607] on icon "Open Intercom Messenger" at bounding box center [1075, 609] width 23 height 23
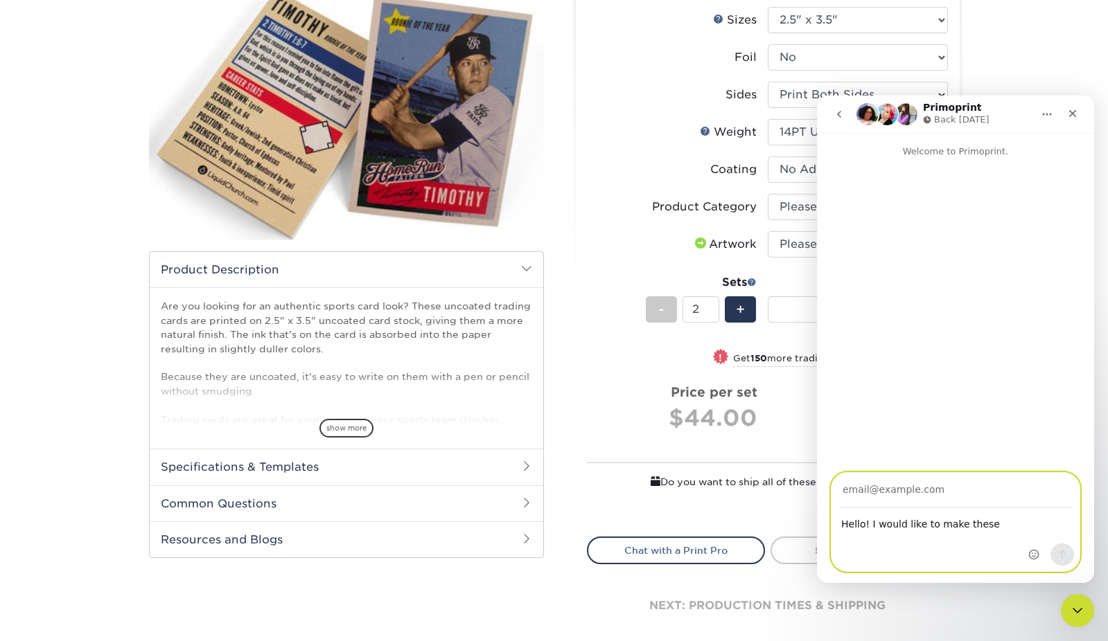
click at [992, 524] on textarea "Hello! I would like to make these" at bounding box center [955, 521] width 248 height 24
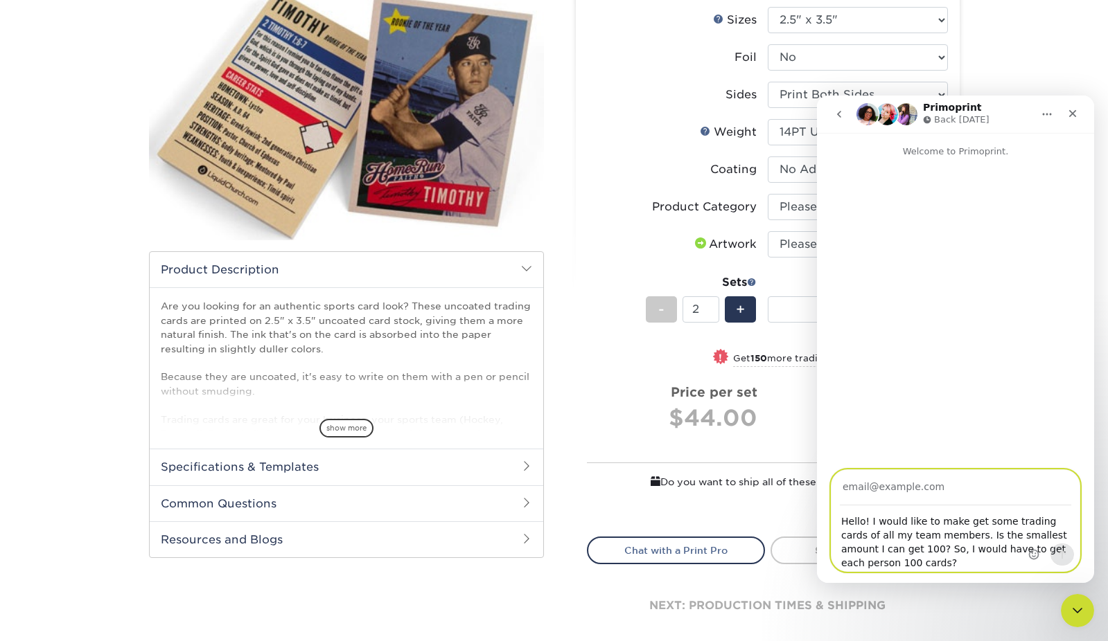
type textarea "Hello! I would like to make get some trading cards of all my team members. Is t…"
click at [948, 498] on input "Your email" at bounding box center [954, 487] width 231 height 35
type input "mtantalo@mavacy.com"
click at [1055, 552] on button "Send a message…" at bounding box center [1062, 555] width 24 height 22
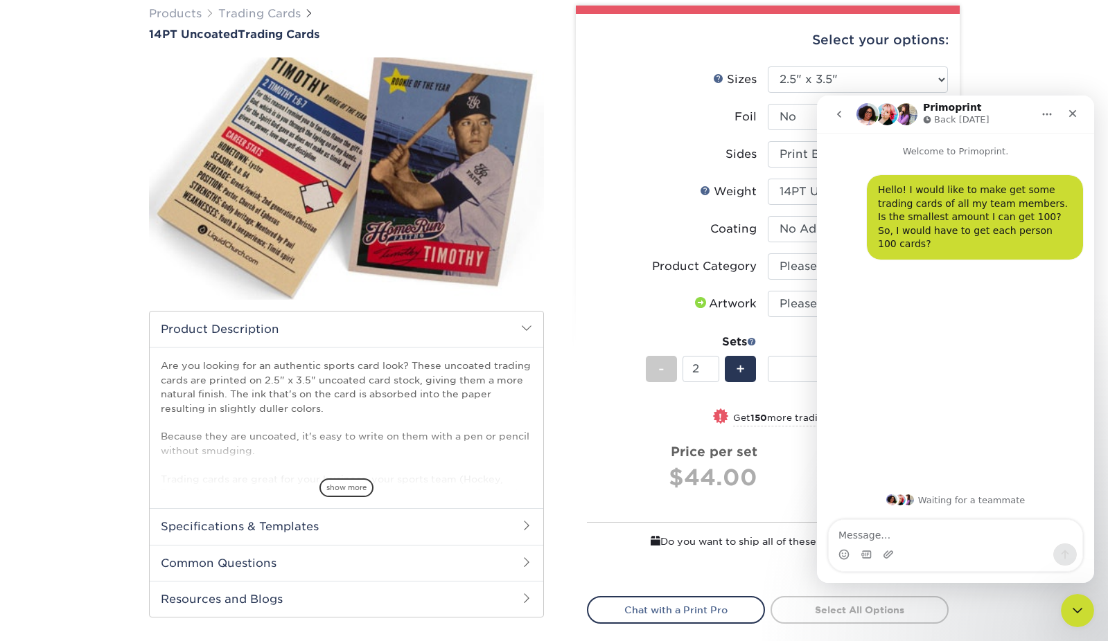
scroll to position [113, 0]
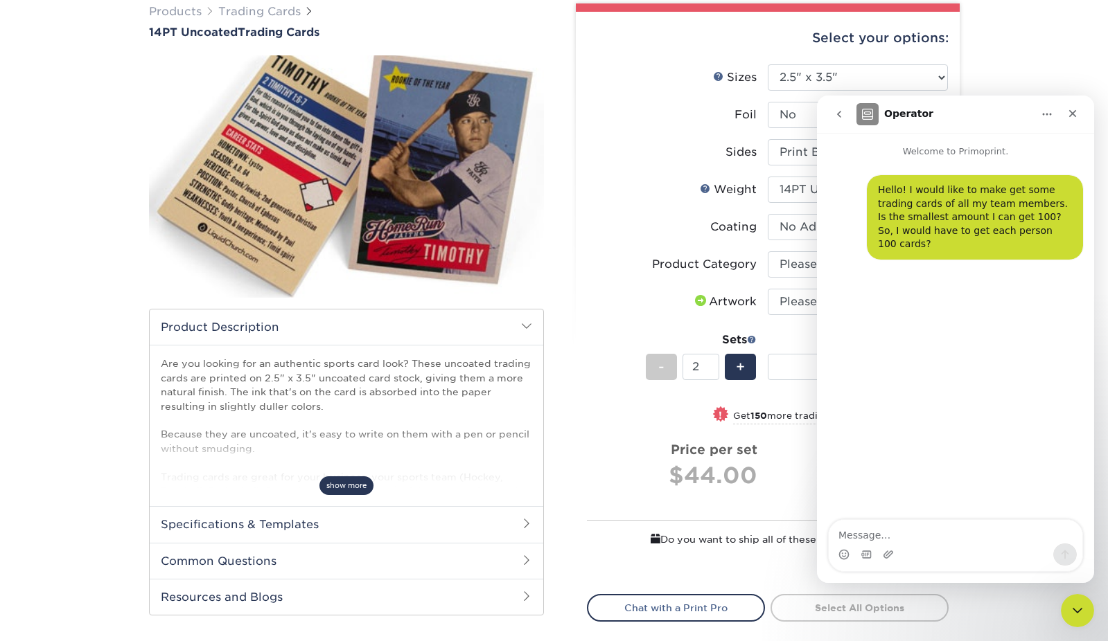
click at [353, 492] on span "show more" at bounding box center [346, 486] width 54 height 19
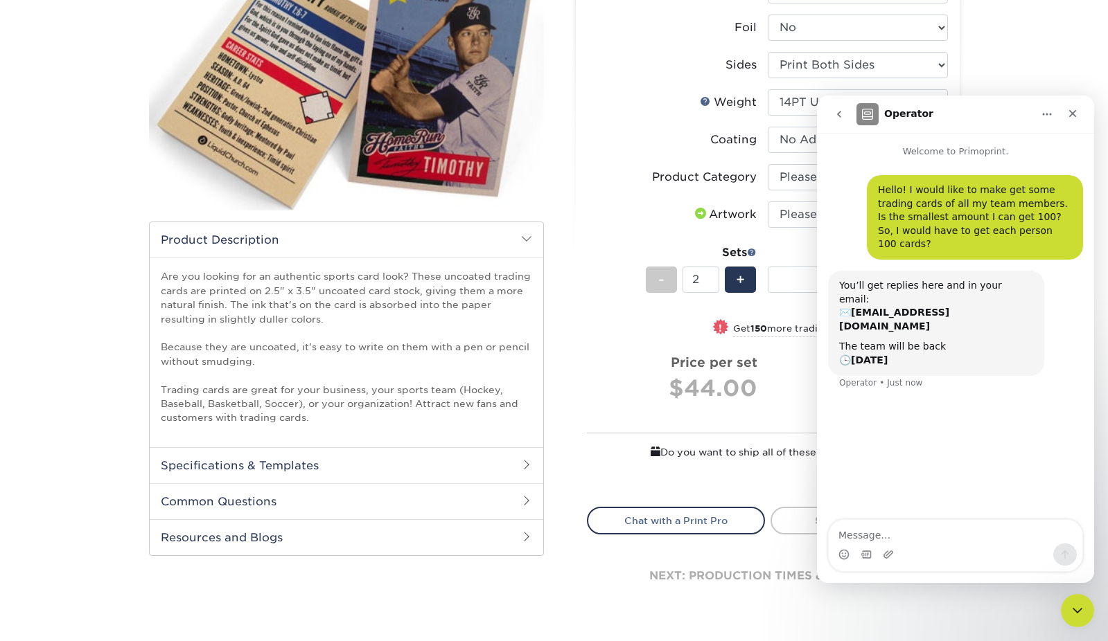
scroll to position [207, 0]
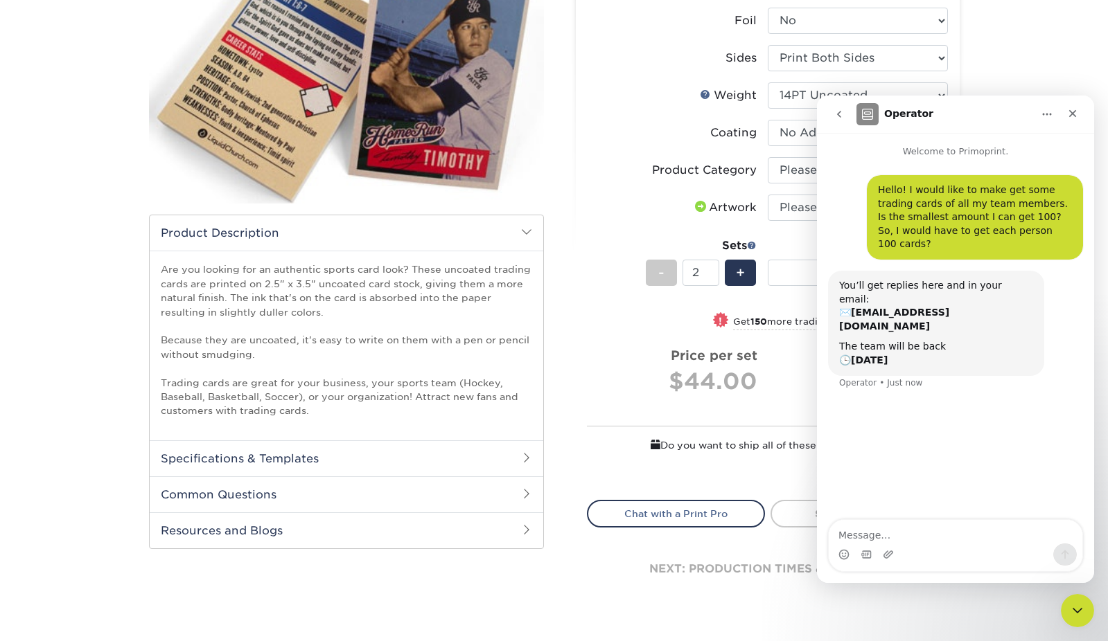
click at [370, 446] on h2 "Specifications & Templates" at bounding box center [346, 459] width 393 height 36
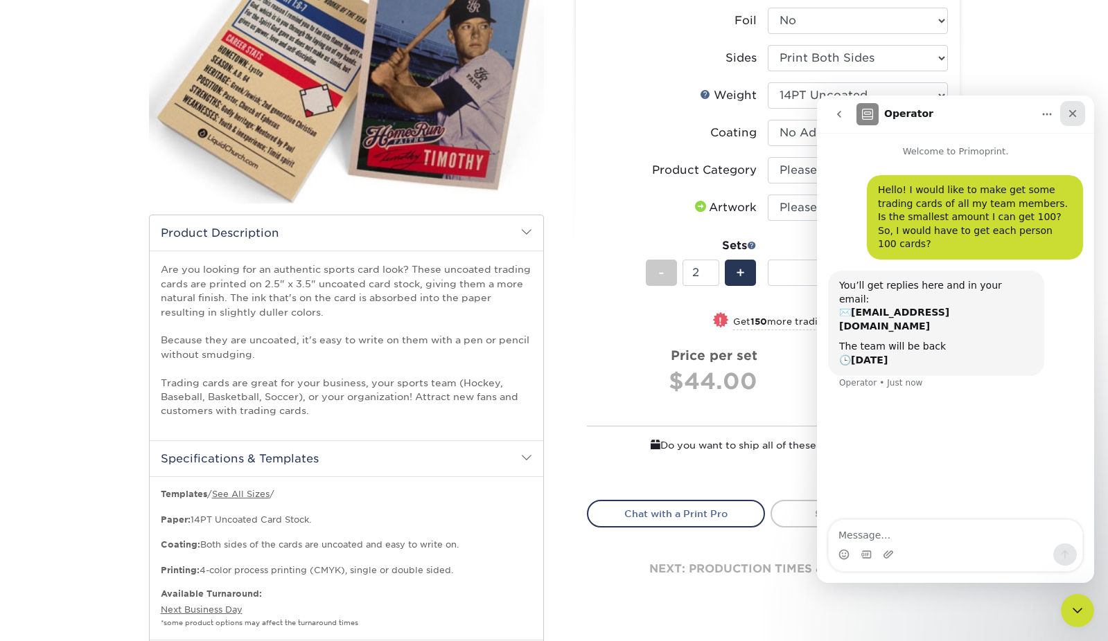
click at [1079, 115] on div "Close" at bounding box center [1072, 113] width 25 height 25
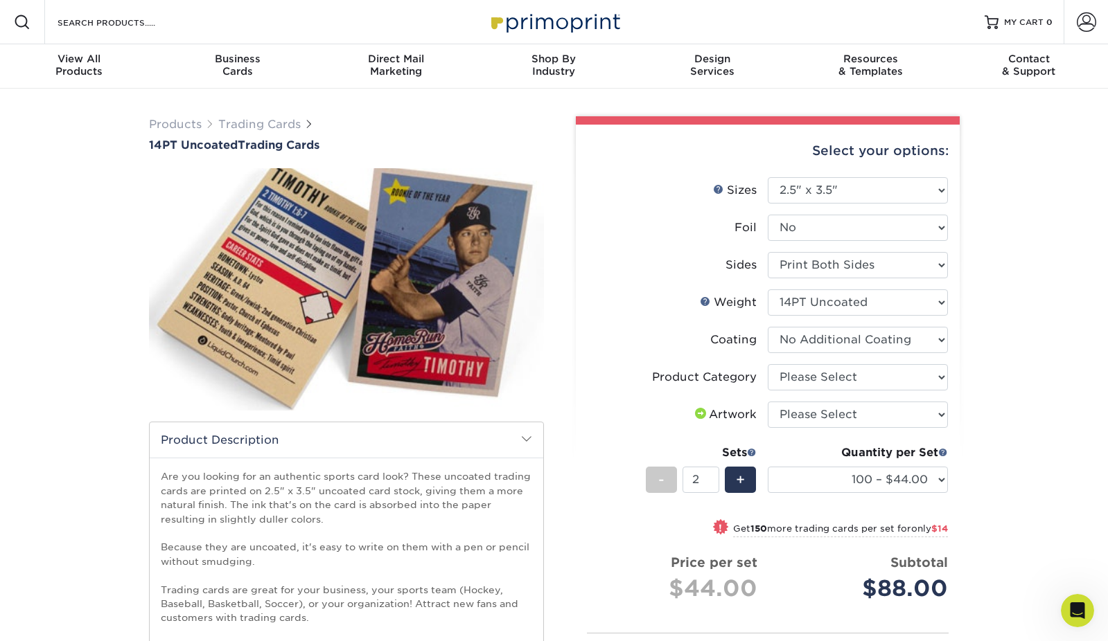
scroll to position [0, 0]
click at [274, 144] on h1 "14PT Uncoated Trading Cards" at bounding box center [346, 145] width 395 height 13
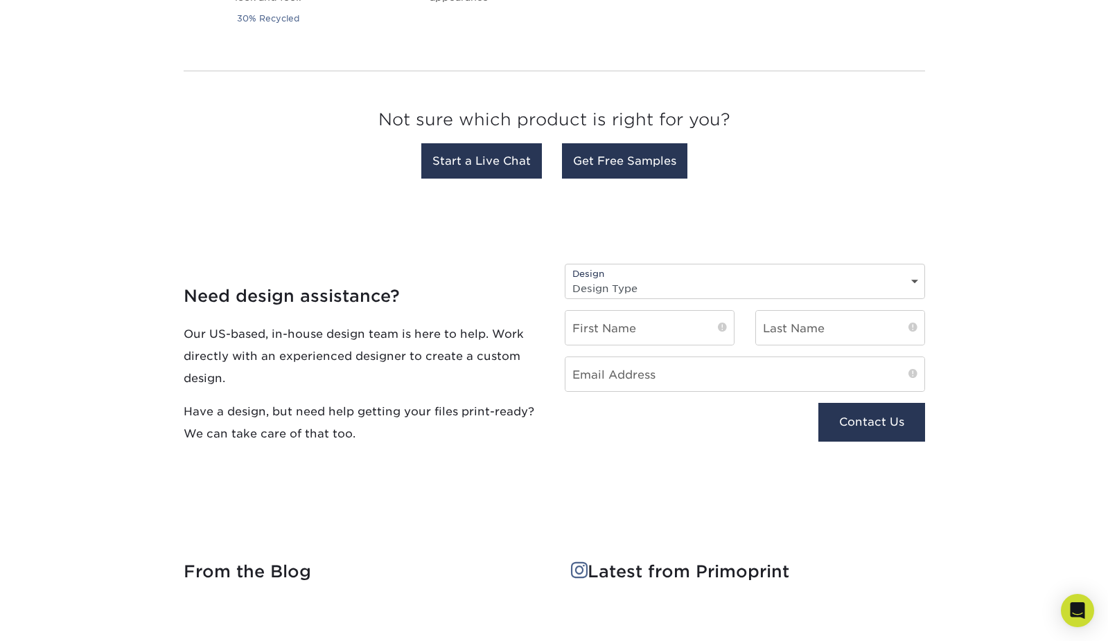
scroll to position [1148, 0]
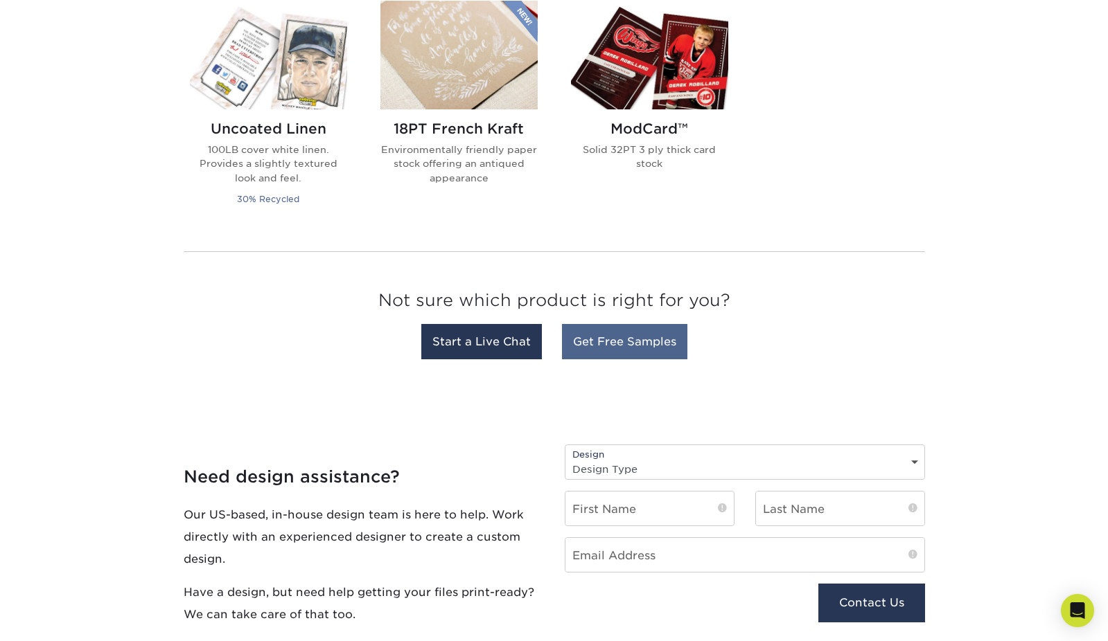
click at [593, 344] on link "Get Free Samples" at bounding box center [624, 341] width 125 height 35
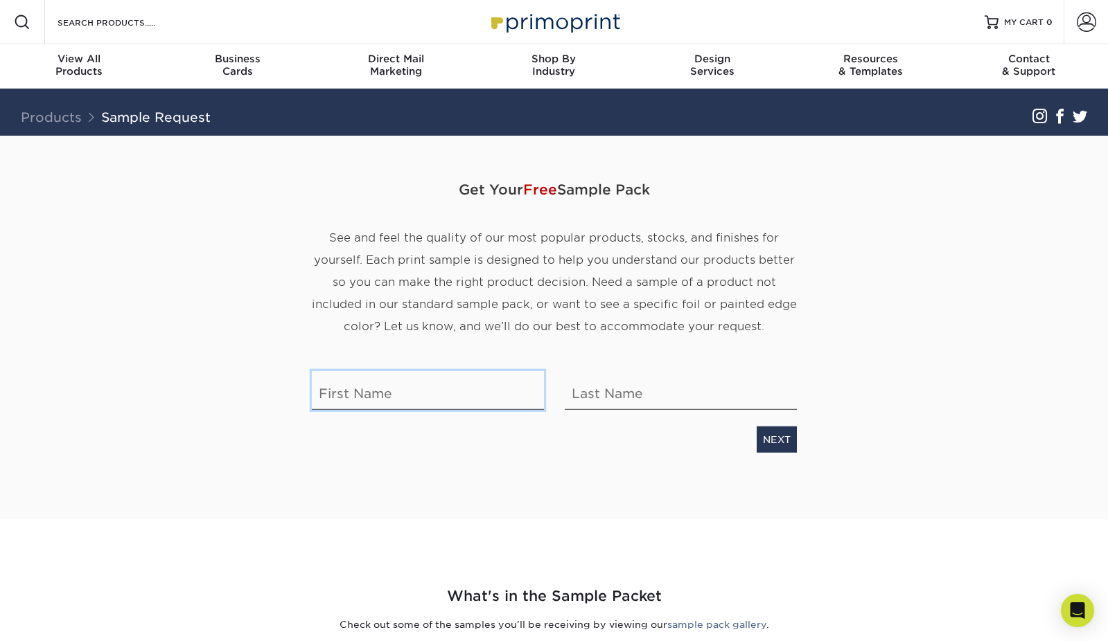
click at [482, 405] on input "text" at bounding box center [428, 390] width 232 height 39
type input "[PERSON_NAME]"
click at [655, 395] on input "text" at bounding box center [681, 390] width 232 height 39
type input "[PERSON_NAME]"
click at [770, 432] on link "NEXT" at bounding box center [776, 439] width 40 height 26
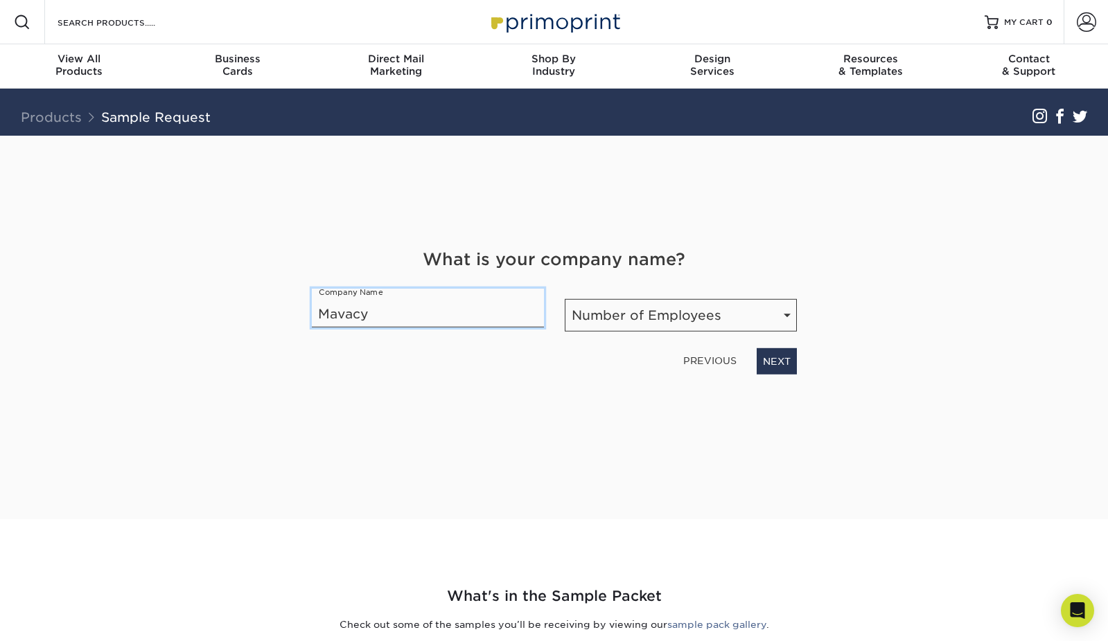
type input "Mavacy"
select select "11-50"
click at [785, 372] on link "NEXT" at bounding box center [776, 361] width 40 height 26
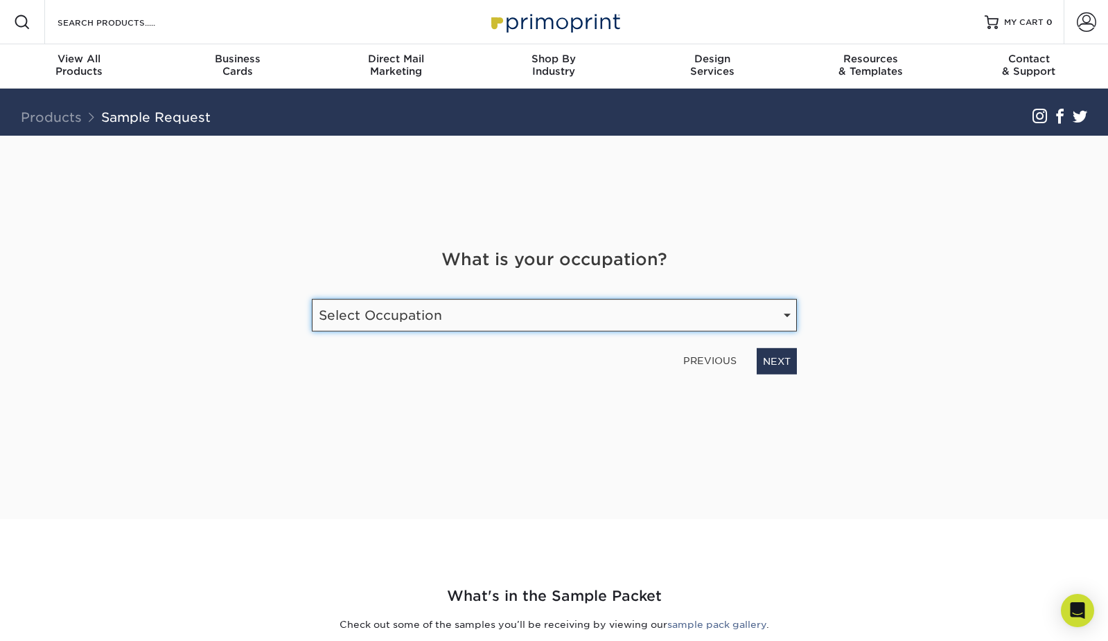
select select "Legal"
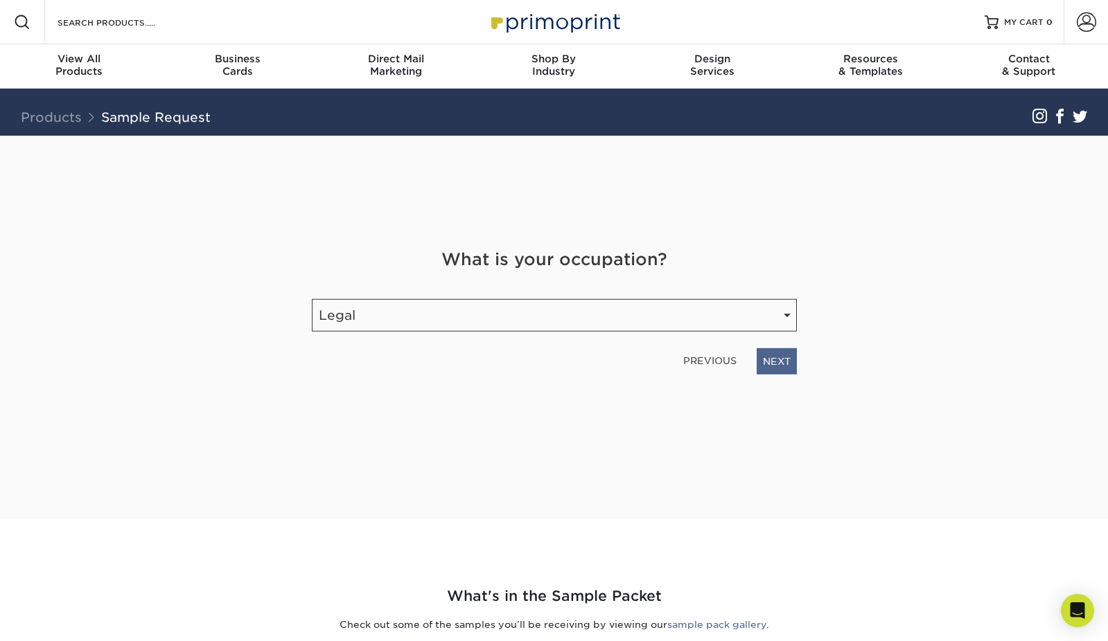
click at [774, 368] on link "NEXT" at bounding box center [776, 361] width 40 height 26
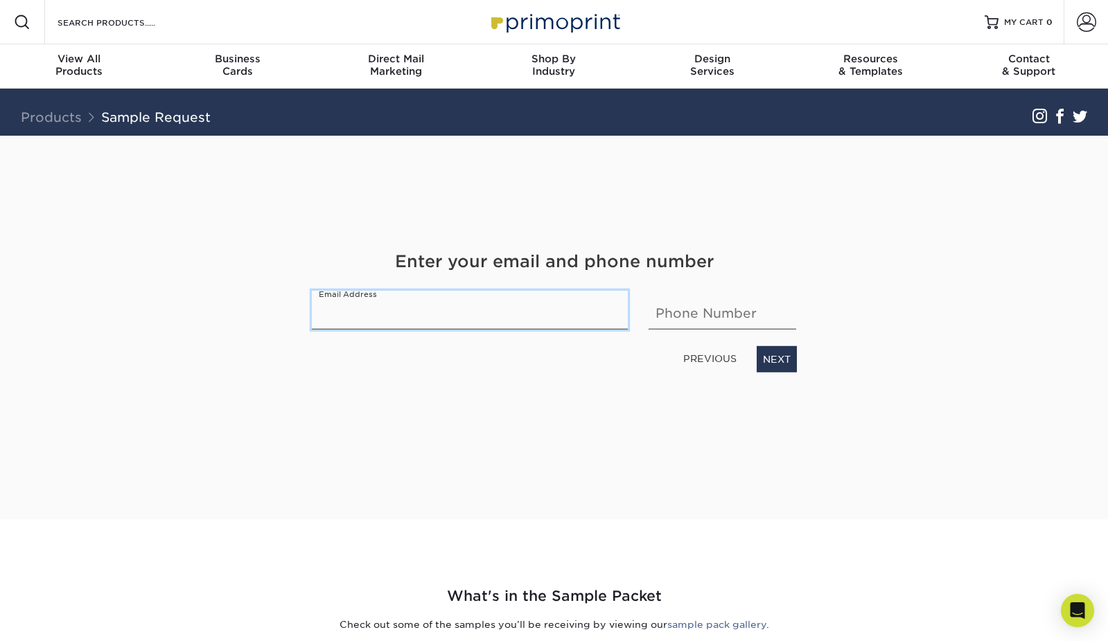
click at [490, 318] on input "email" at bounding box center [470, 309] width 317 height 39
type input "[EMAIL_ADDRESS][DOMAIN_NAME]"
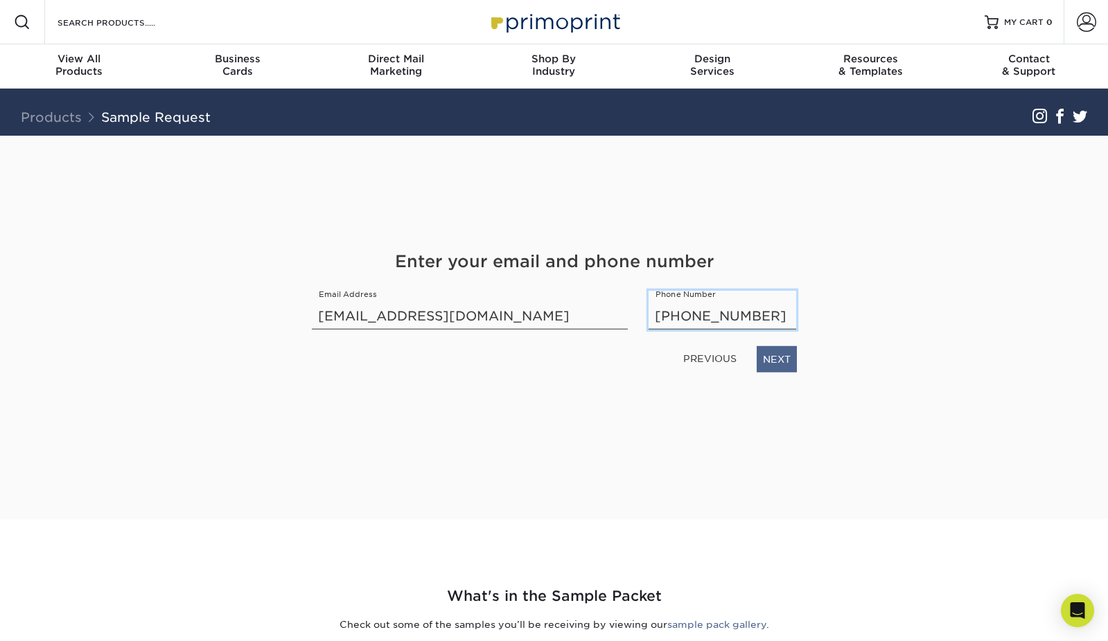
type input "[PHONE_NUMBER]"
click at [783, 370] on link "NEXT" at bounding box center [776, 359] width 40 height 26
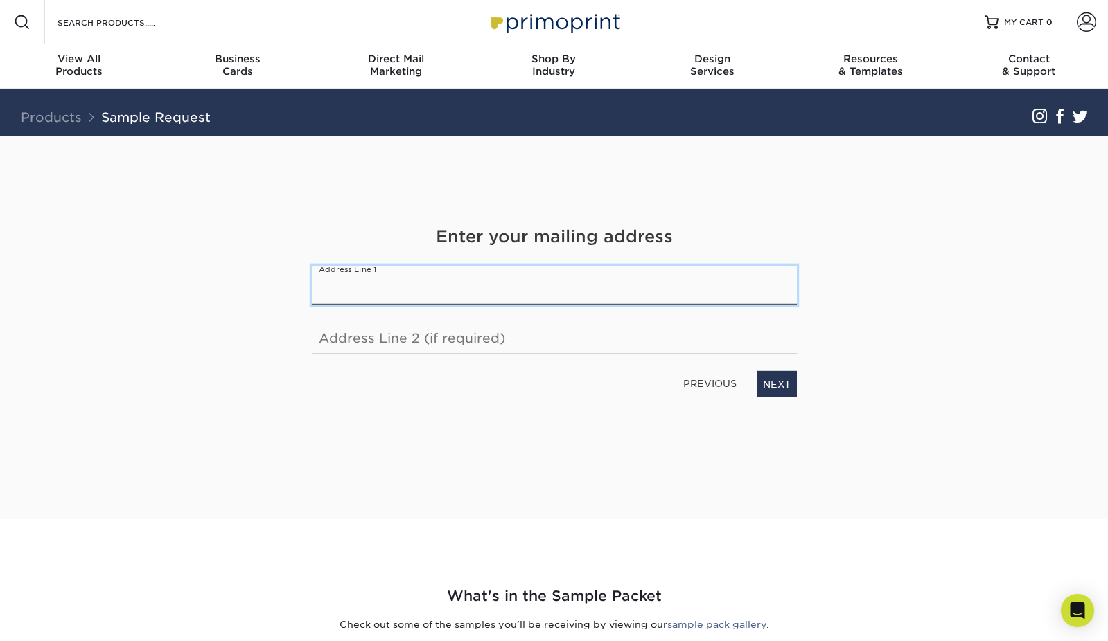
paste input "[STREET_ADDRESS][PERSON_NAME]"
drag, startPoint x: 672, startPoint y: 285, endPoint x: 479, endPoint y: 287, distance: 192.6
click at [479, 287] on input "[STREET_ADDRESS][PERSON_NAME]" at bounding box center [554, 284] width 485 height 39
type input "[STREET_ADDRESS][PERSON_NAME]"
paste input "[GEOGRAPHIC_DATA]"
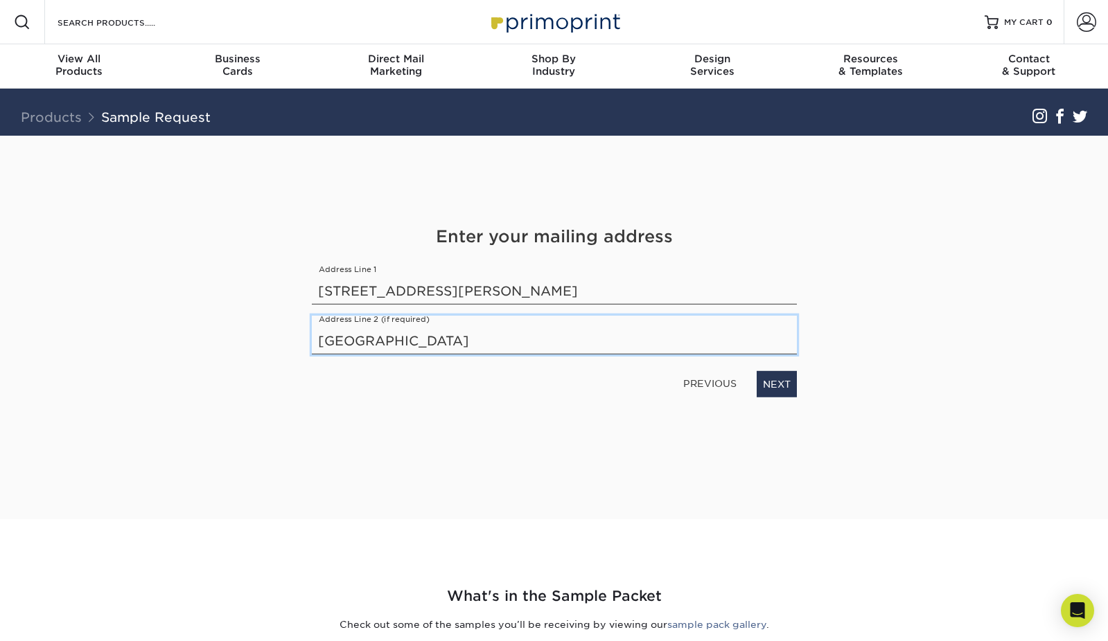
drag, startPoint x: 525, startPoint y: 346, endPoint x: 386, endPoint y: 344, distance: 138.6
click at [386, 344] on input "Suite 230 Plymouth, MI 48170" at bounding box center [554, 334] width 485 height 39
type input "Suite 230"
click at [790, 384] on link "NEXT" at bounding box center [776, 384] width 40 height 26
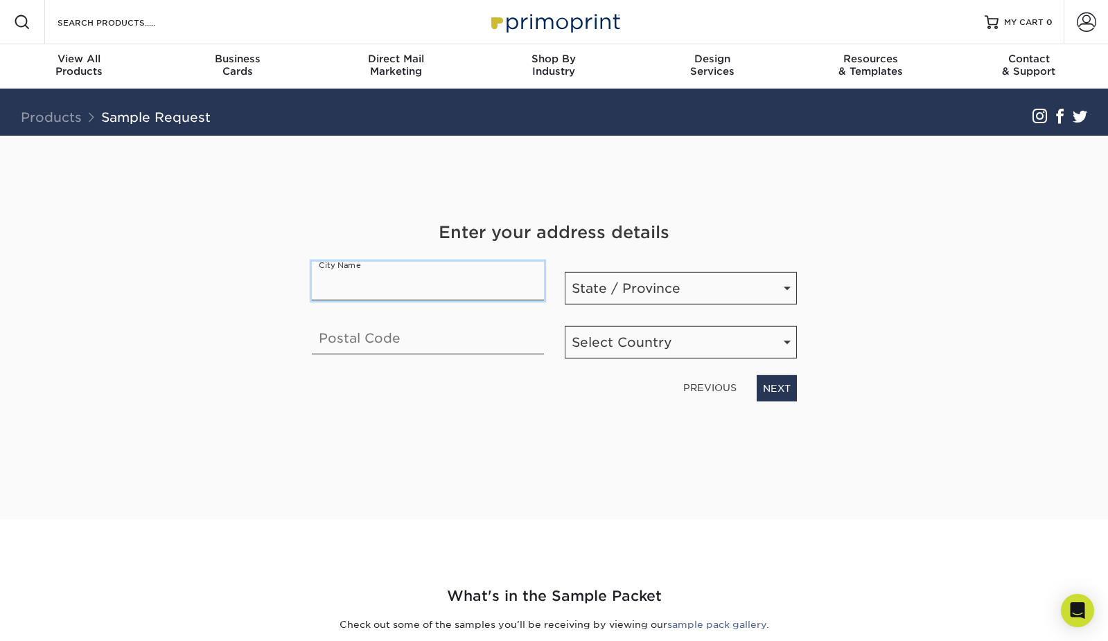
click at [402, 283] on input "text" at bounding box center [428, 280] width 232 height 39
paste input "Plymouth, MI 48170"
drag, startPoint x: 450, startPoint y: 284, endPoint x: 388, endPoint y: 284, distance: 62.3
click at [388, 284] on input "Plymouth, MI 48170" at bounding box center [428, 280] width 232 height 39
type input "Plymouth"
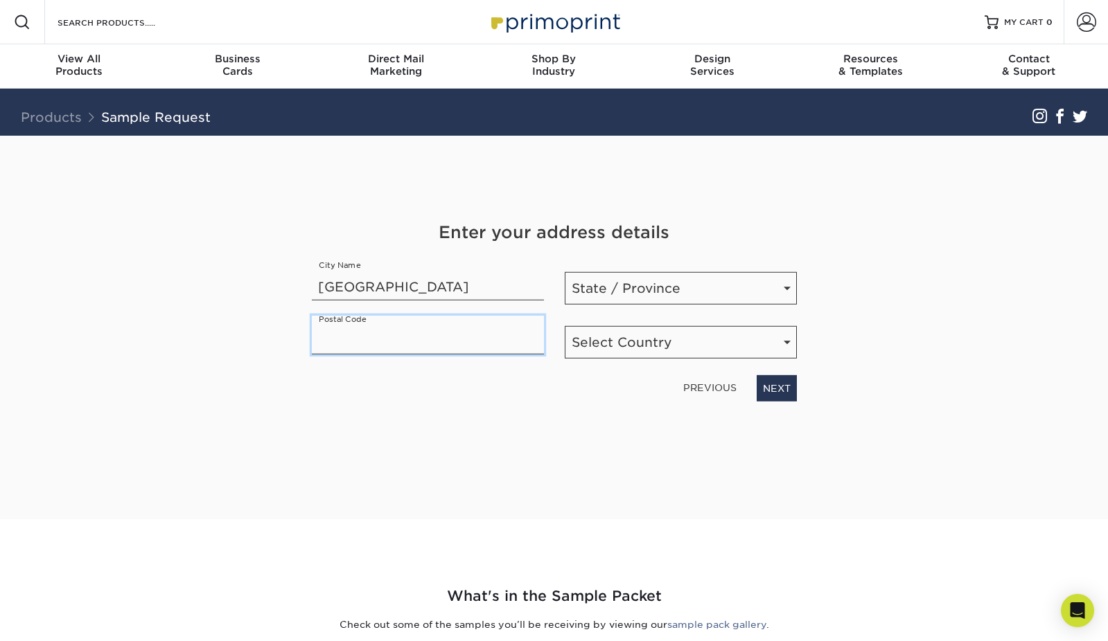
paste input "MI 48170"
drag, startPoint x: 339, startPoint y: 339, endPoint x: 312, endPoint y: 339, distance: 27.0
click at [315, 339] on input "MI 48170" at bounding box center [428, 334] width 232 height 39
type input "48170"
select select "MI"
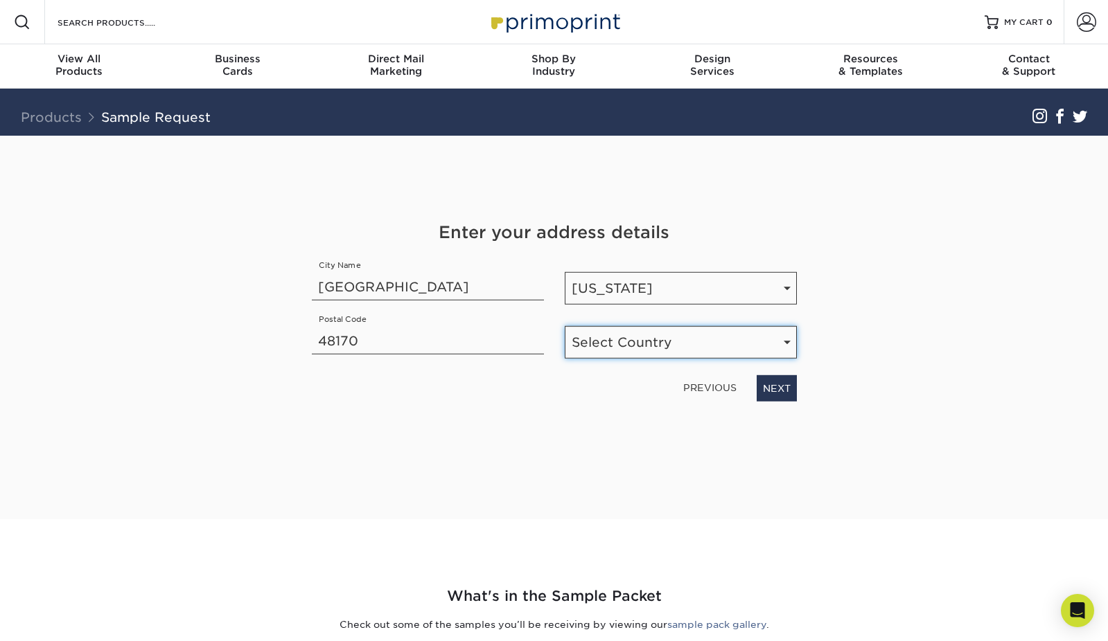
select select "US"
click at [763, 394] on link "NEXT" at bounding box center [776, 388] width 40 height 26
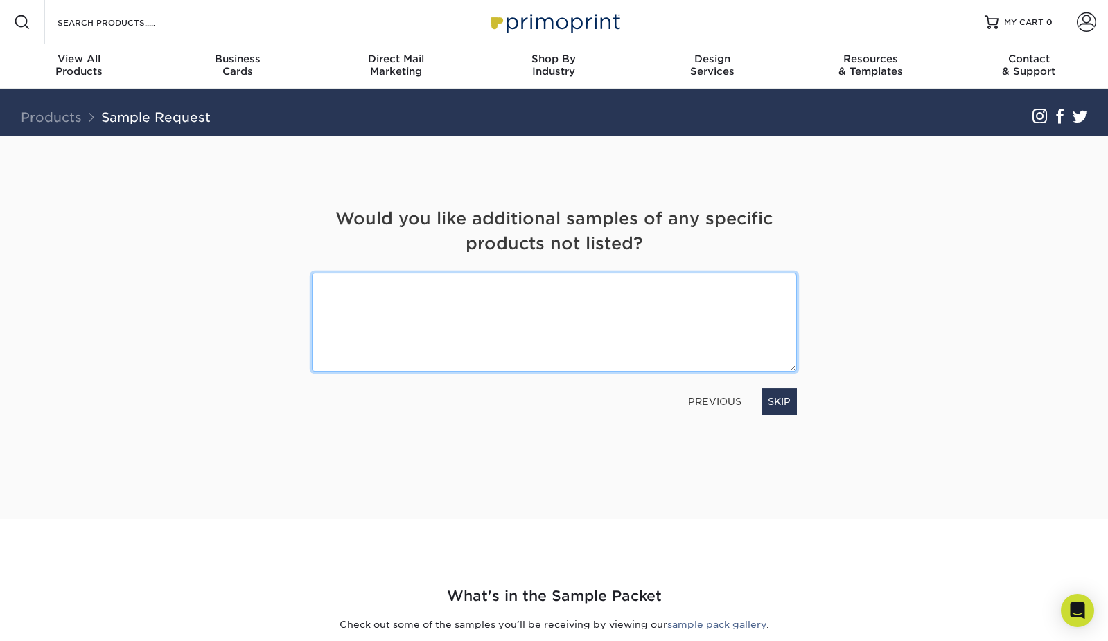
click at [576, 342] on textarea at bounding box center [554, 322] width 485 height 99
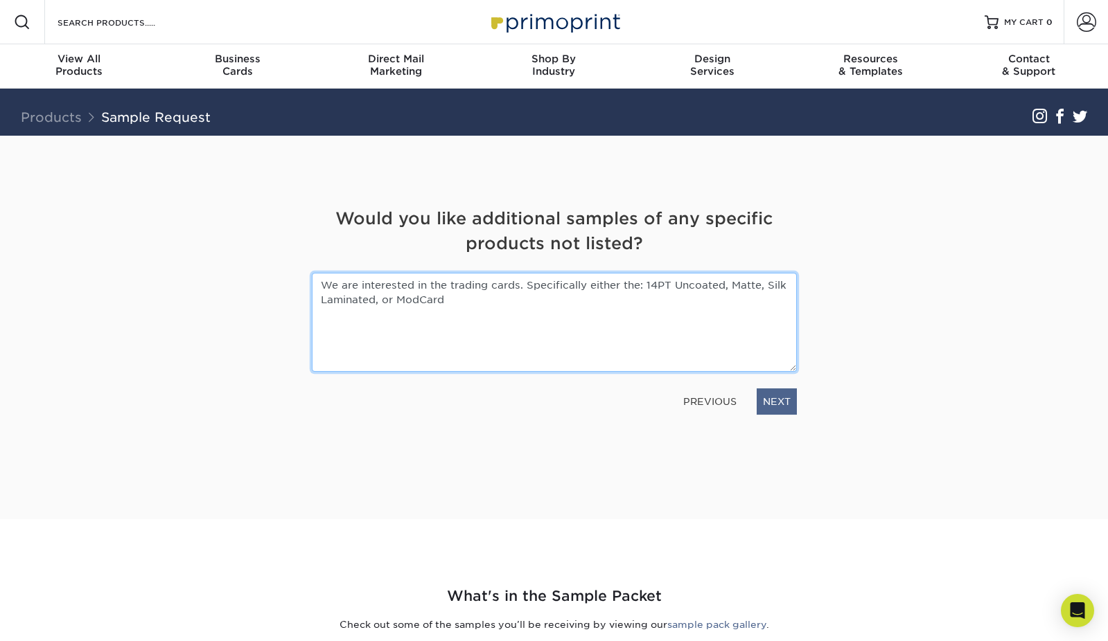
type textarea "We are interested in the trading cards. Specifically either the: 14PT Uncoated,…"
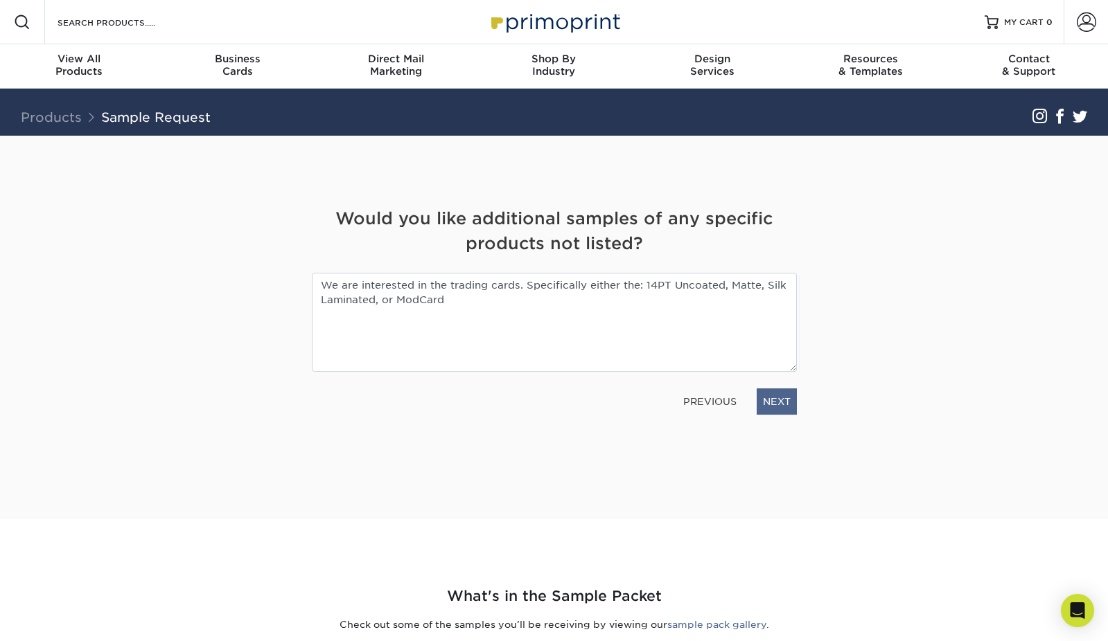
click at [770, 404] on link "NEXT" at bounding box center [776, 402] width 40 height 26
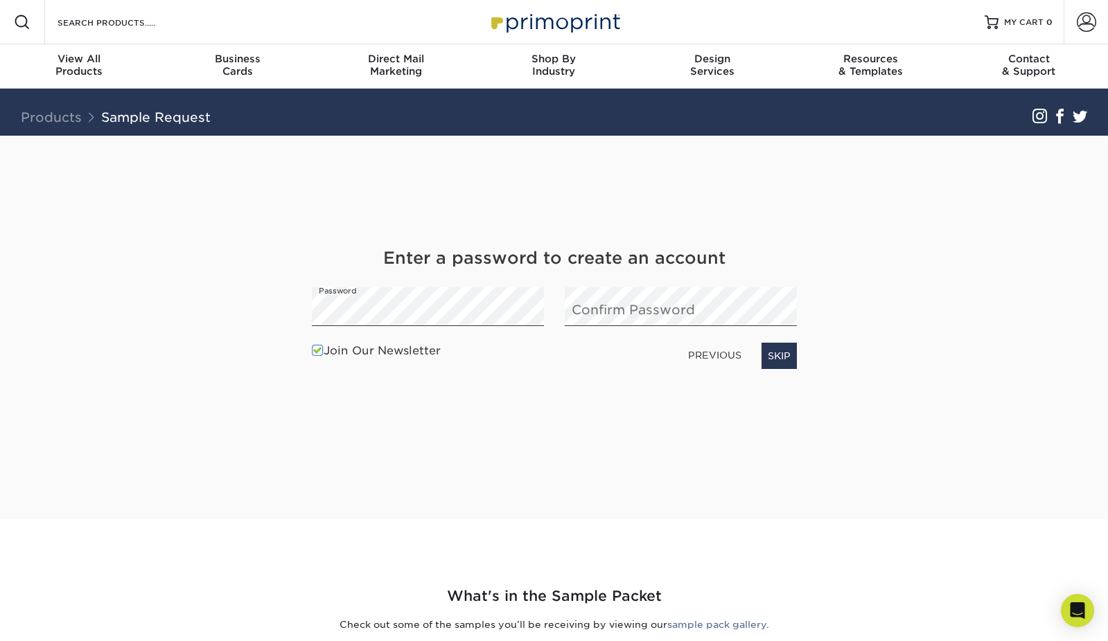
click at [579, 364] on div "Join Our Newsletter PREVIOUS SKIP" at bounding box center [554, 356] width 506 height 39
click at [312, 350] on span at bounding box center [318, 350] width 12 height 13
click at [0, 0] on input "Join Our Newsletter" at bounding box center [0, 0] width 0 height 0
click at [767, 353] on link "SKIP" at bounding box center [778, 356] width 35 height 26
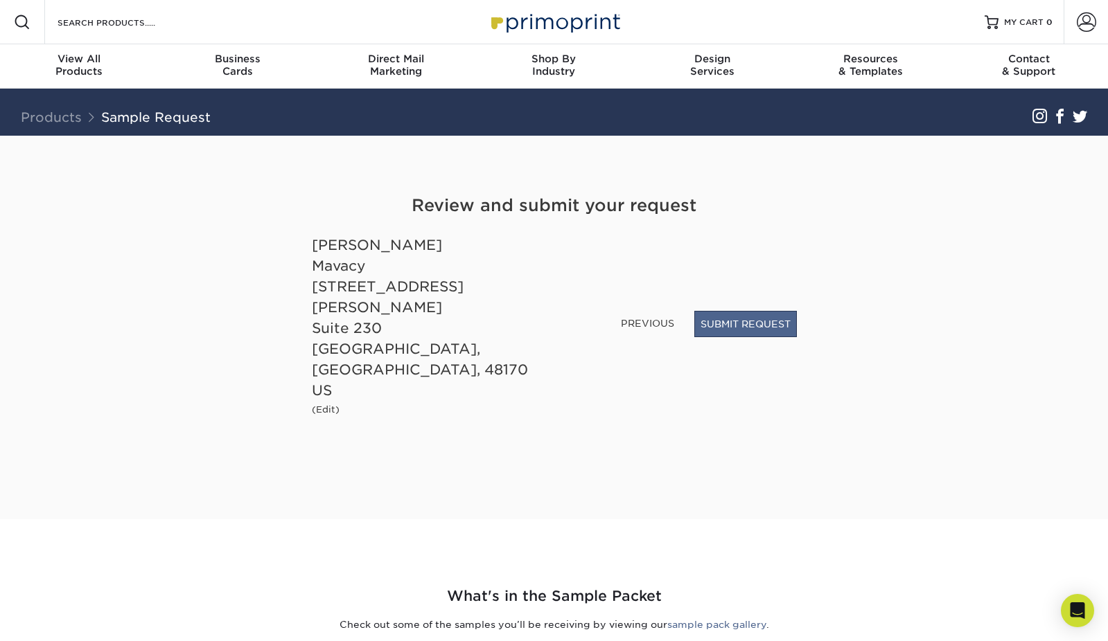
click at [747, 337] on button "SUBMIT REQUEST" at bounding box center [745, 324] width 103 height 26
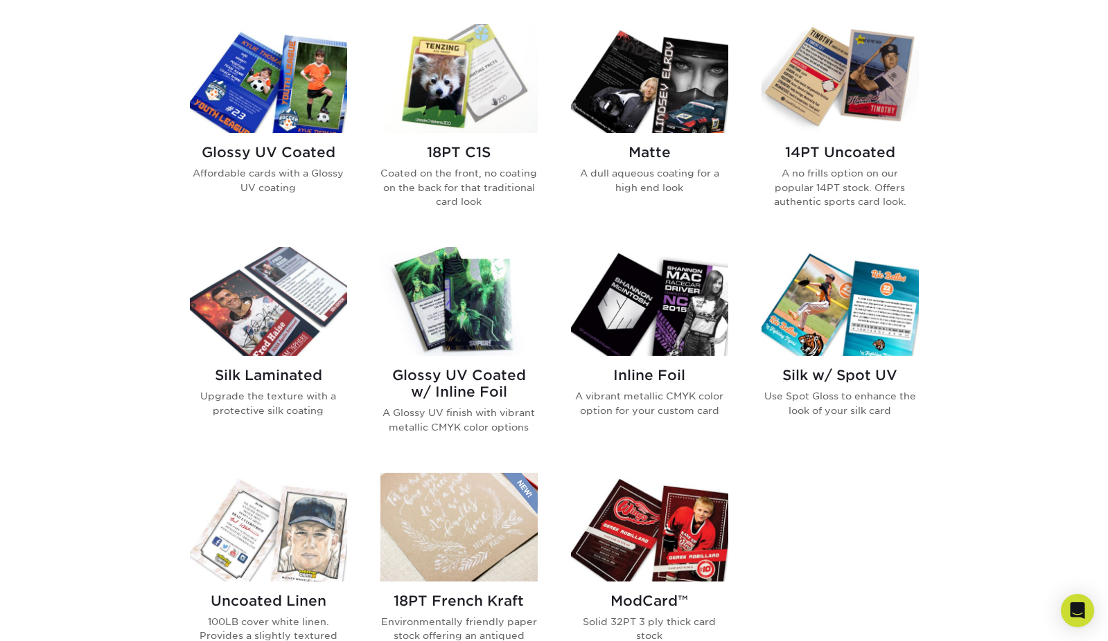
scroll to position [674, 0]
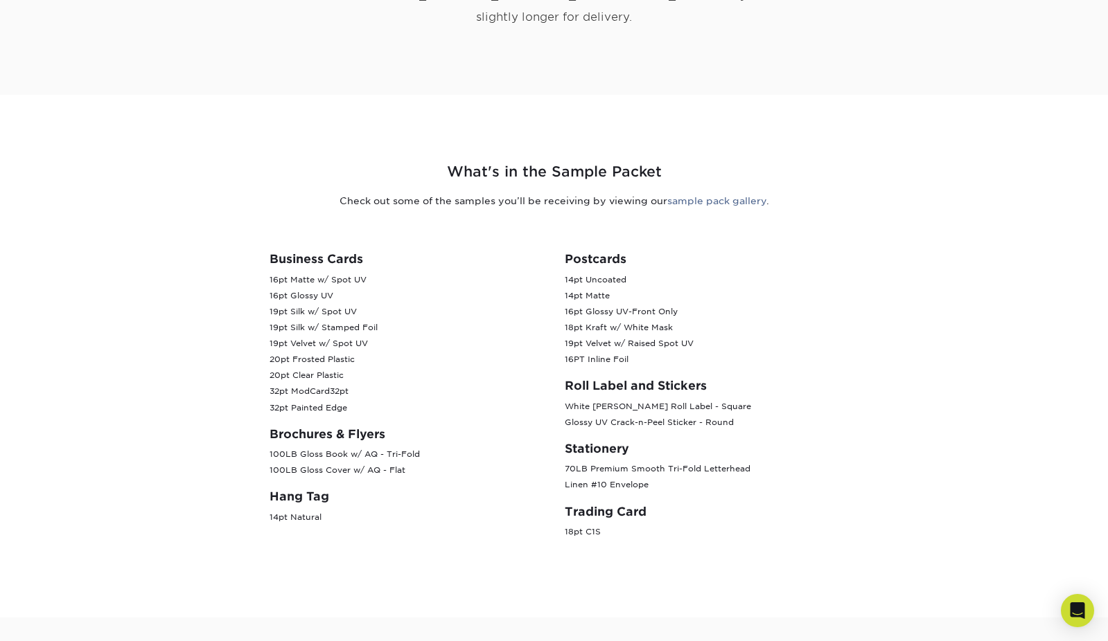
scroll to position [355, 0]
click at [707, 195] on p "Check out some of the samples you’ll be receiving by viewing our sample pack ga…" at bounding box center [554, 202] width 810 height 14
click at [708, 196] on link "sample pack gallery" at bounding box center [716, 201] width 99 height 11
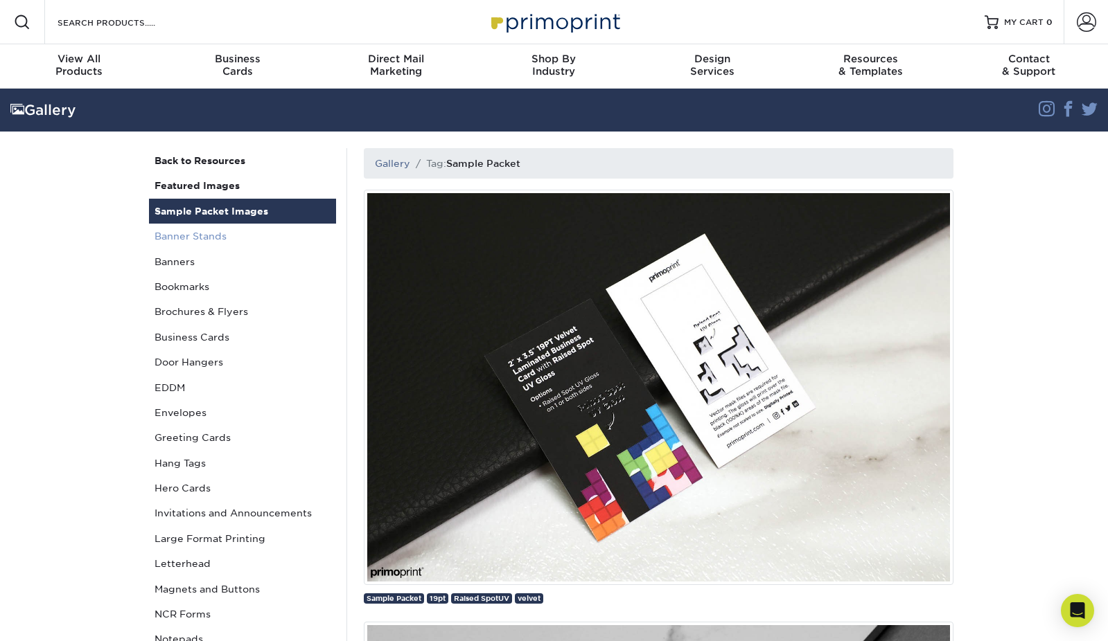
click at [266, 238] on link "Banner Stands" at bounding box center [242, 236] width 187 height 25
